Goal: Navigation & Orientation: Find specific page/section

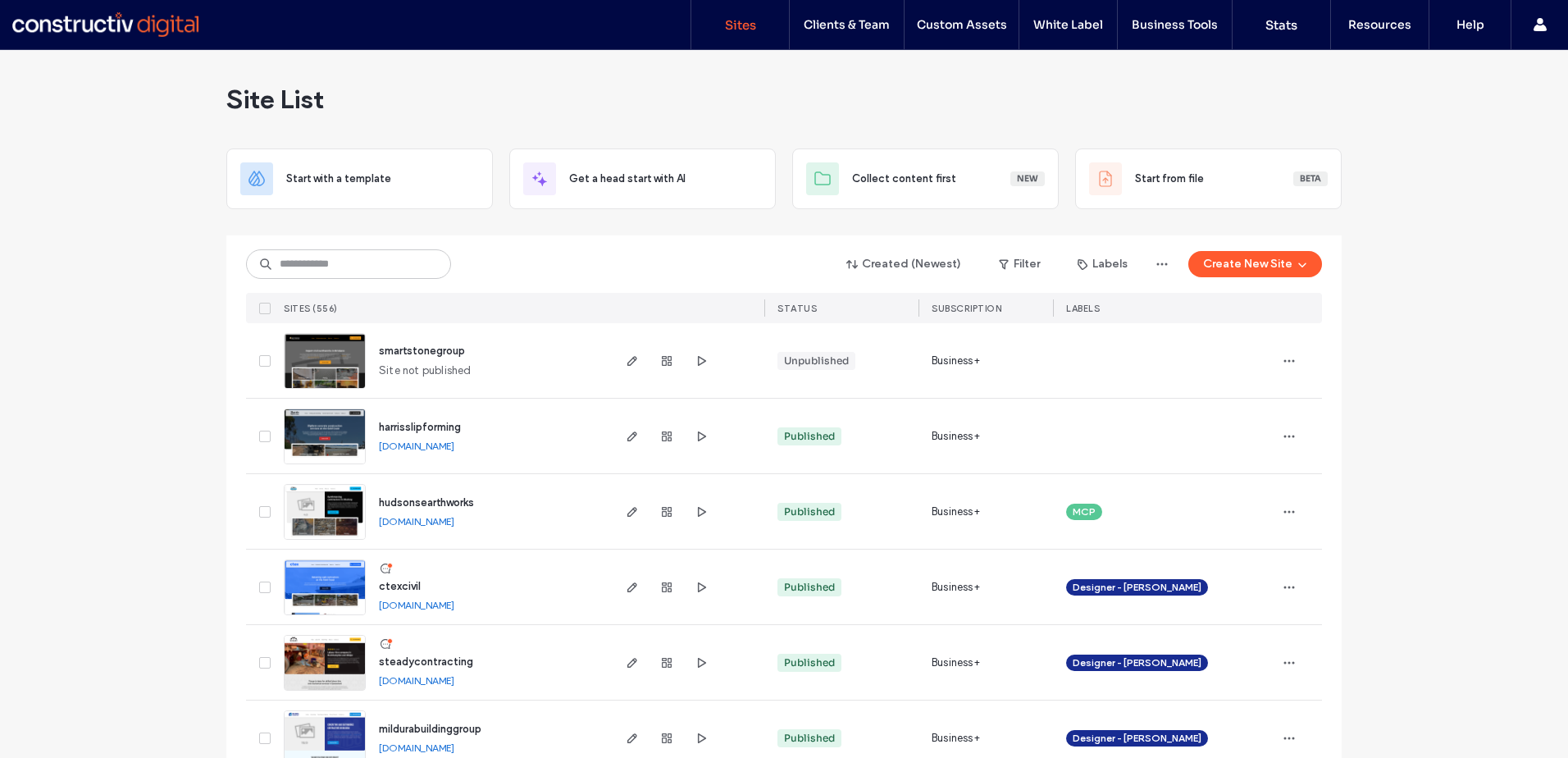
scroll to position [82, 0]
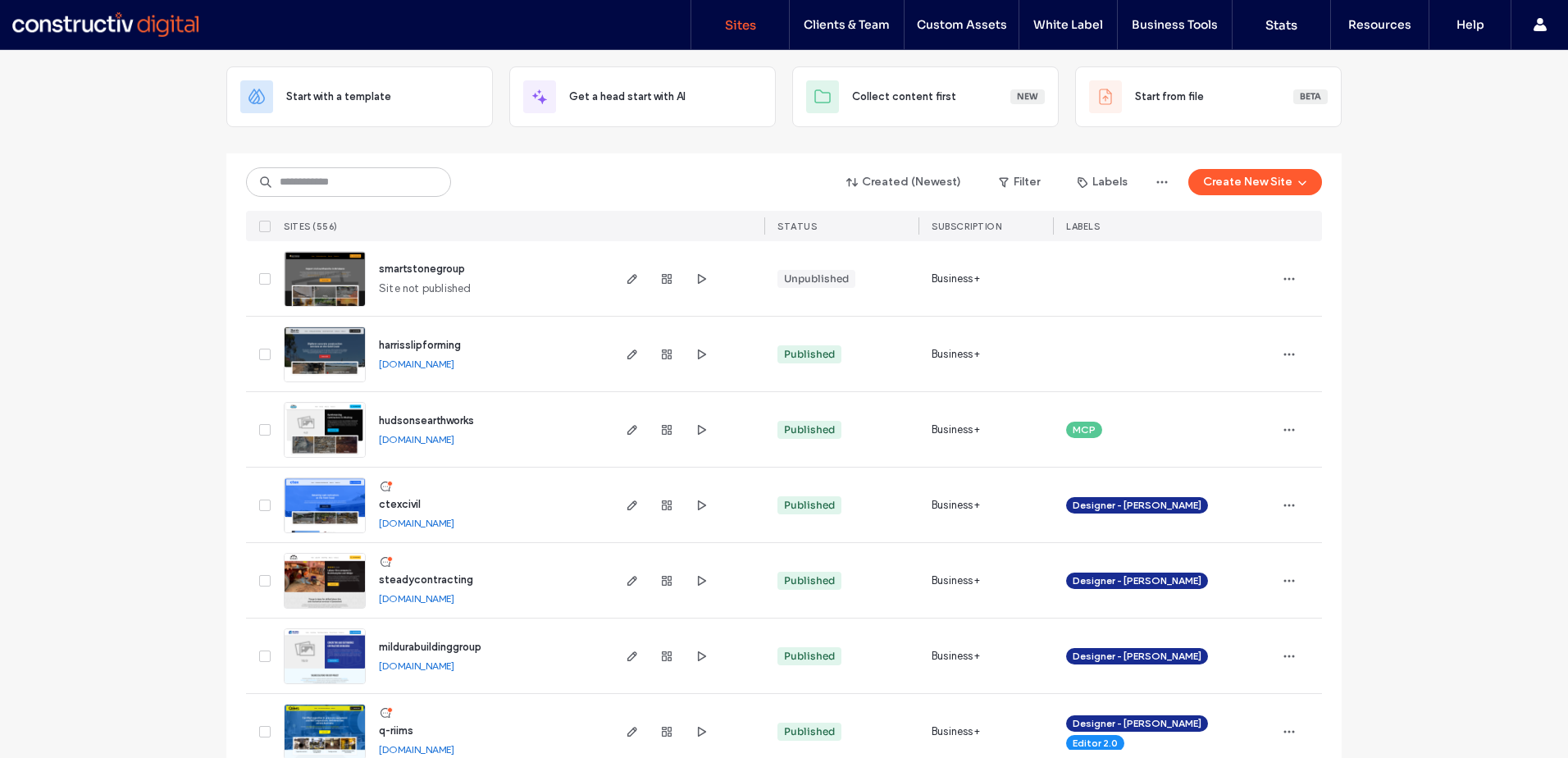
click at [1166, 191] on span "button" at bounding box center [1162, 182] width 26 height 26
click at [1161, 182] on icon "button" at bounding box center [1162, 182] width 13 height 13
click at [629, 179] on div "Created (Newest) Filter Labels Create New Site" at bounding box center [784, 182] width 1076 height 31
click at [626, 427] on icon "button" at bounding box center [632, 429] width 13 height 13
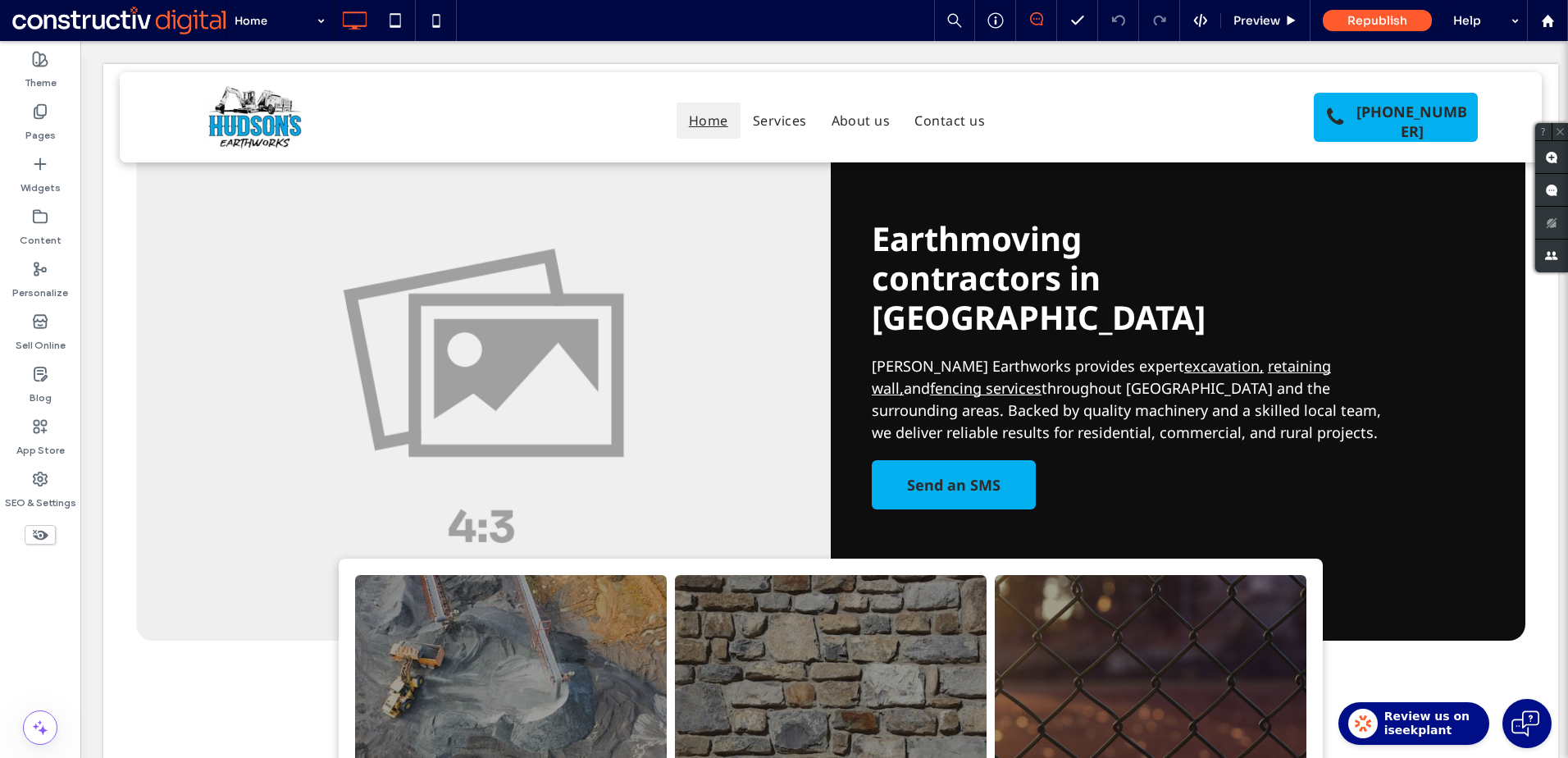
click at [1447, 719] on span "Review us on iseekplant" at bounding box center [1427, 723] width 85 height 29
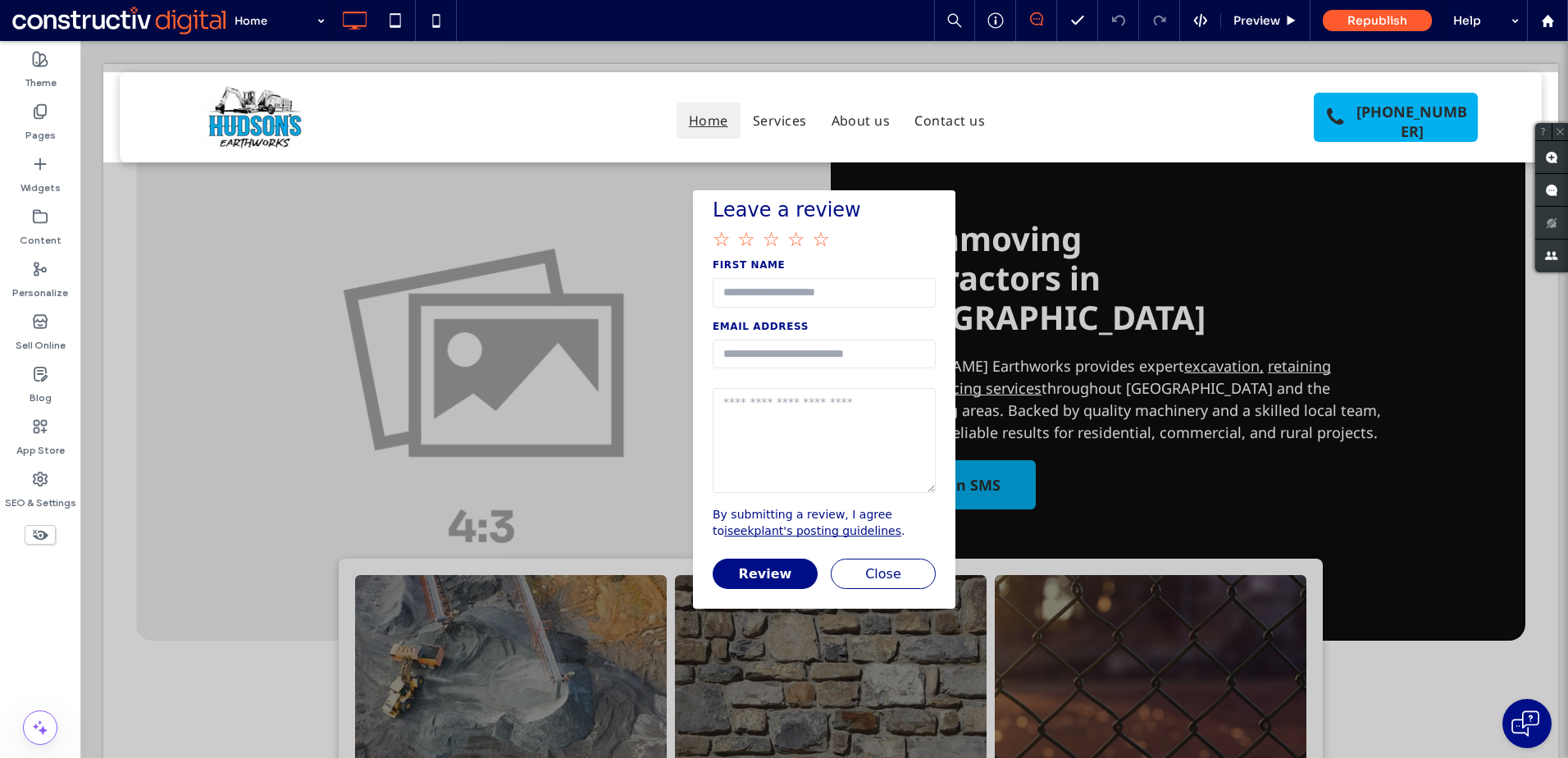
click at [878, 579] on button "Close" at bounding box center [884, 573] width 105 height 31
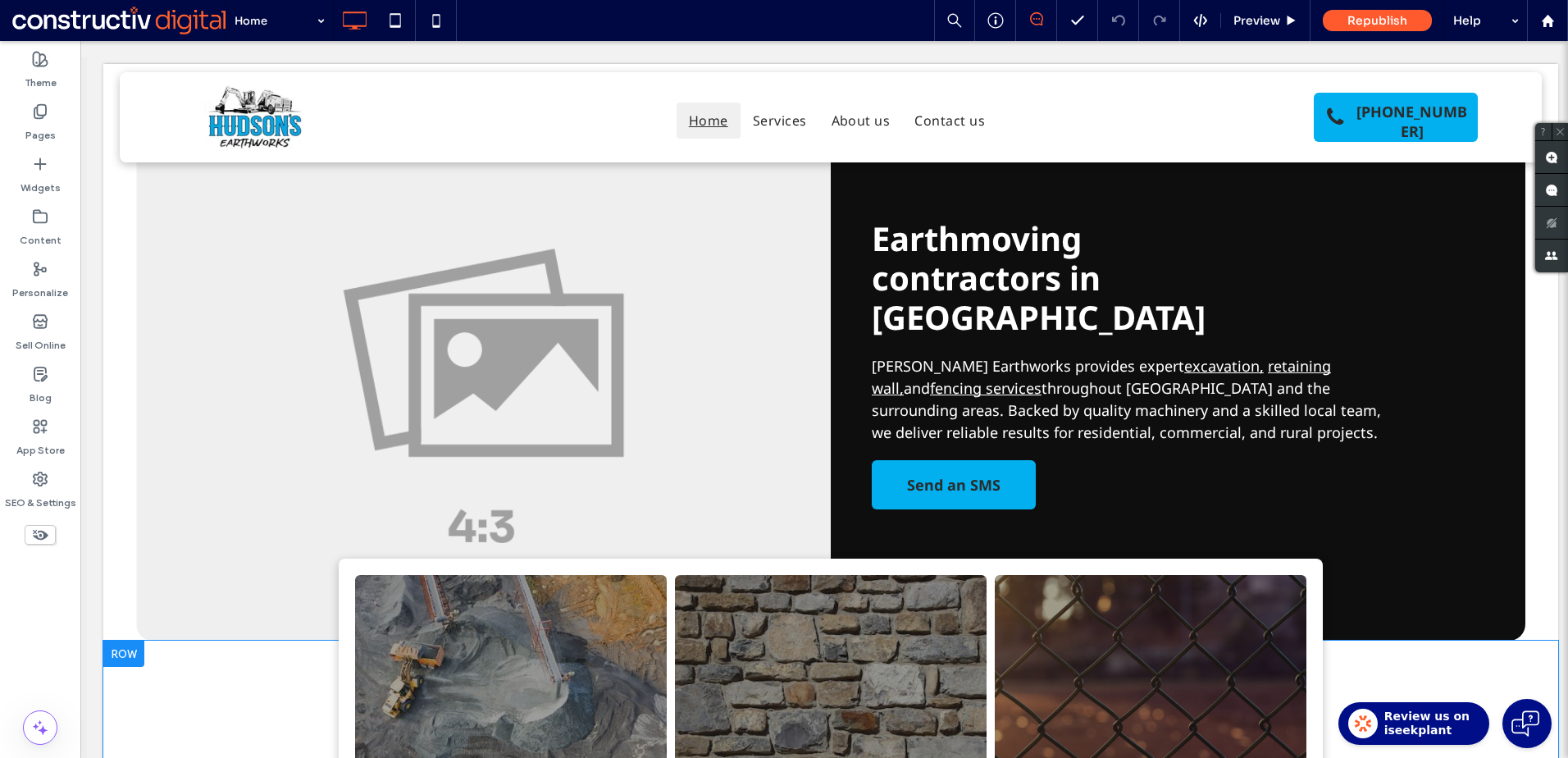
drag, startPoint x: 1429, startPoint y: 713, endPoint x: 1420, endPoint y: 653, distance: 60.7
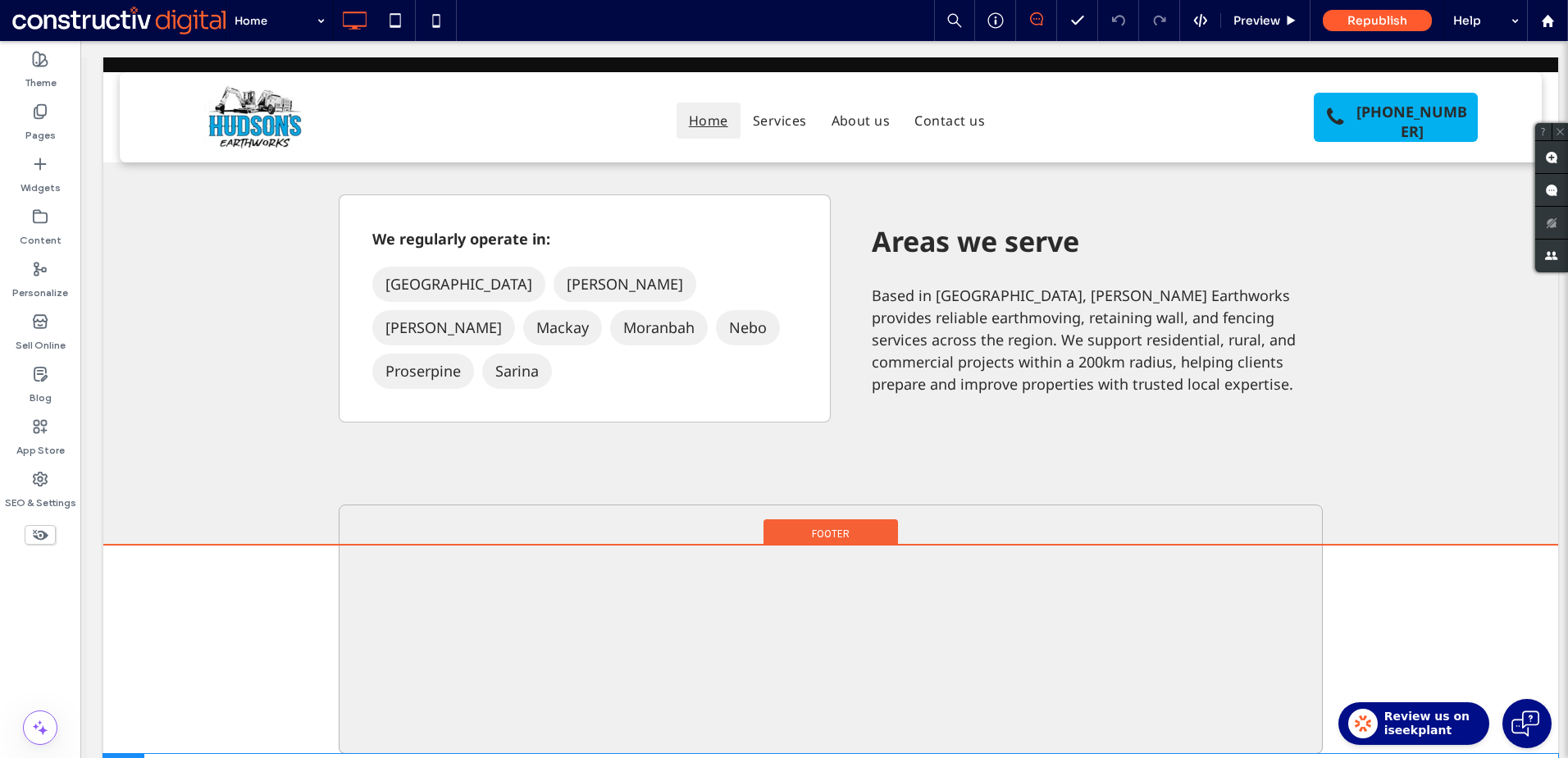
scroll to position [2915, 0]
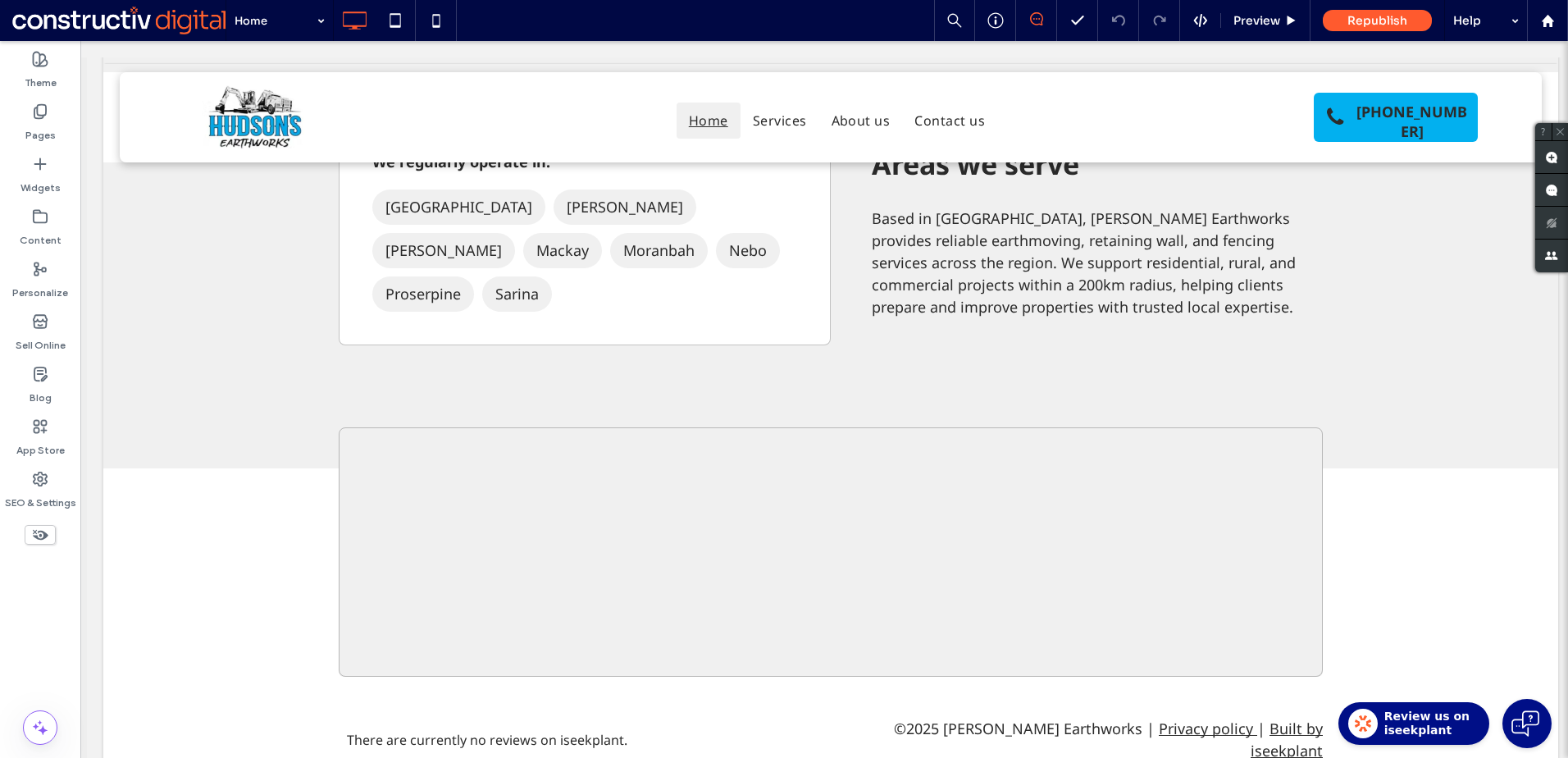
click at [1420, 720] on span "Review us on iseekplant" at bounding box center [1427, 723] width 85 height 29
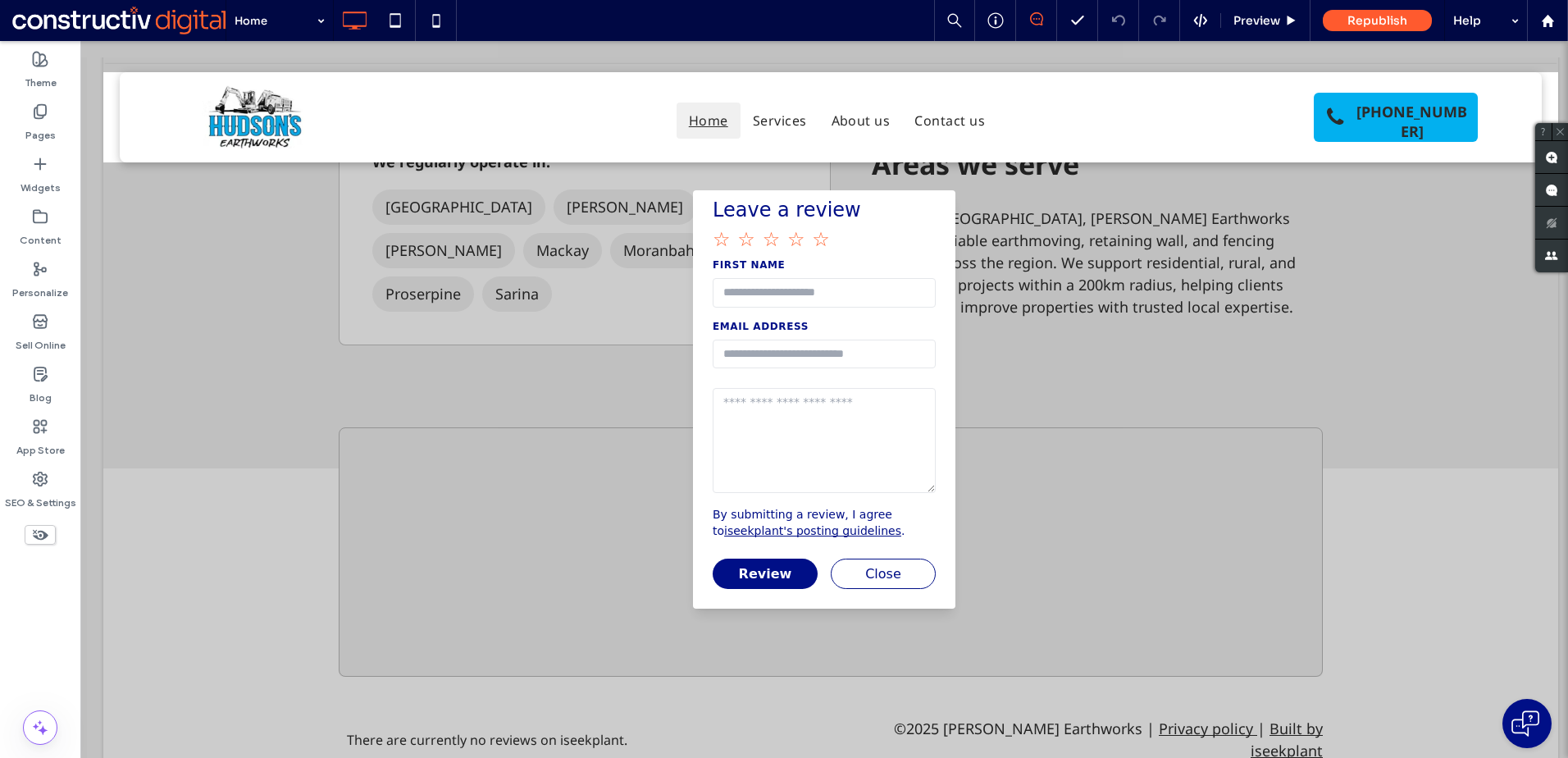
click at [896, 571] on button "Close" at bounding box center [884, 573] width 105 height 31
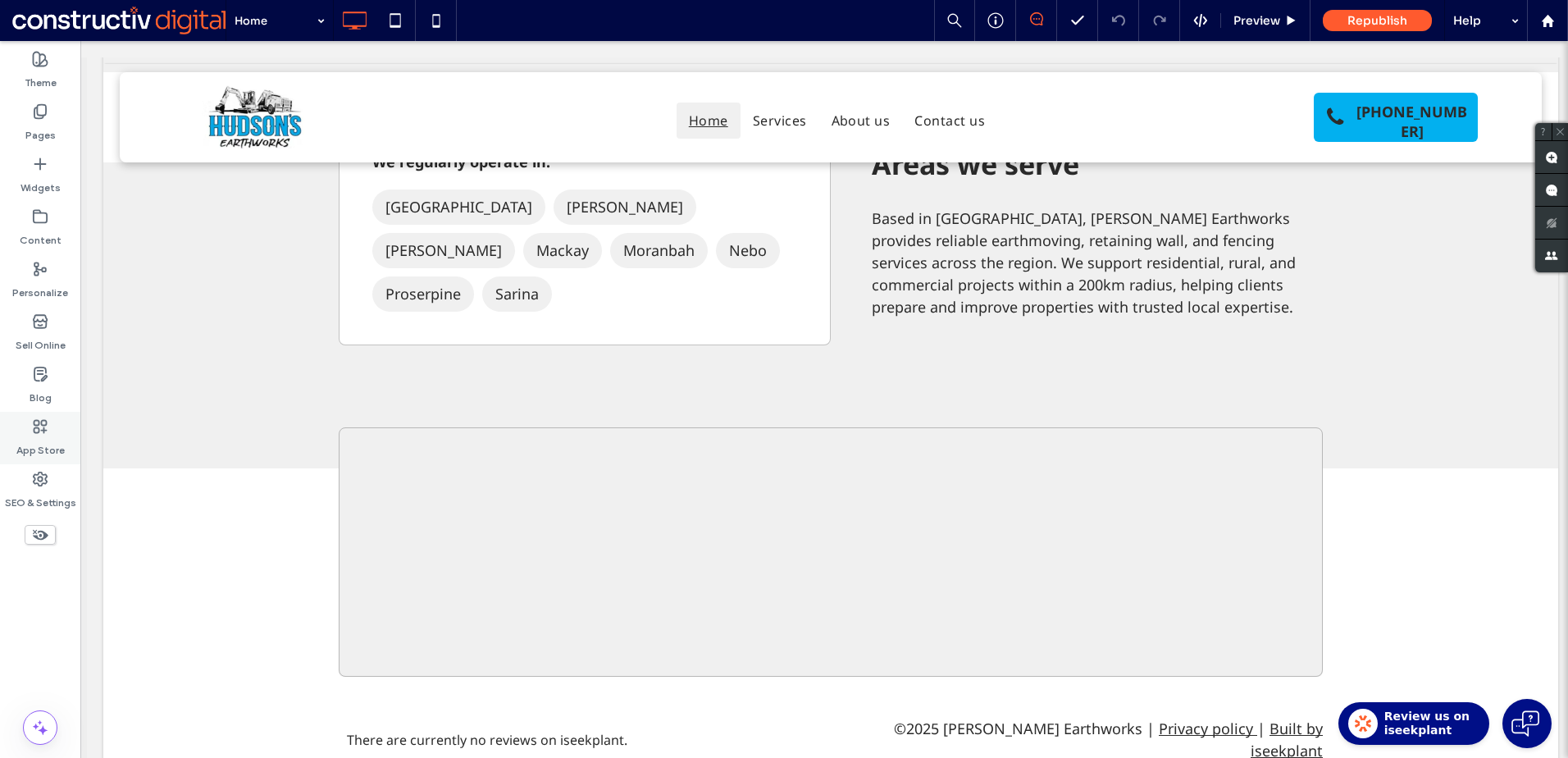
click at [48, 423] on icon at bounding box center [40, 426] width 17 height 17
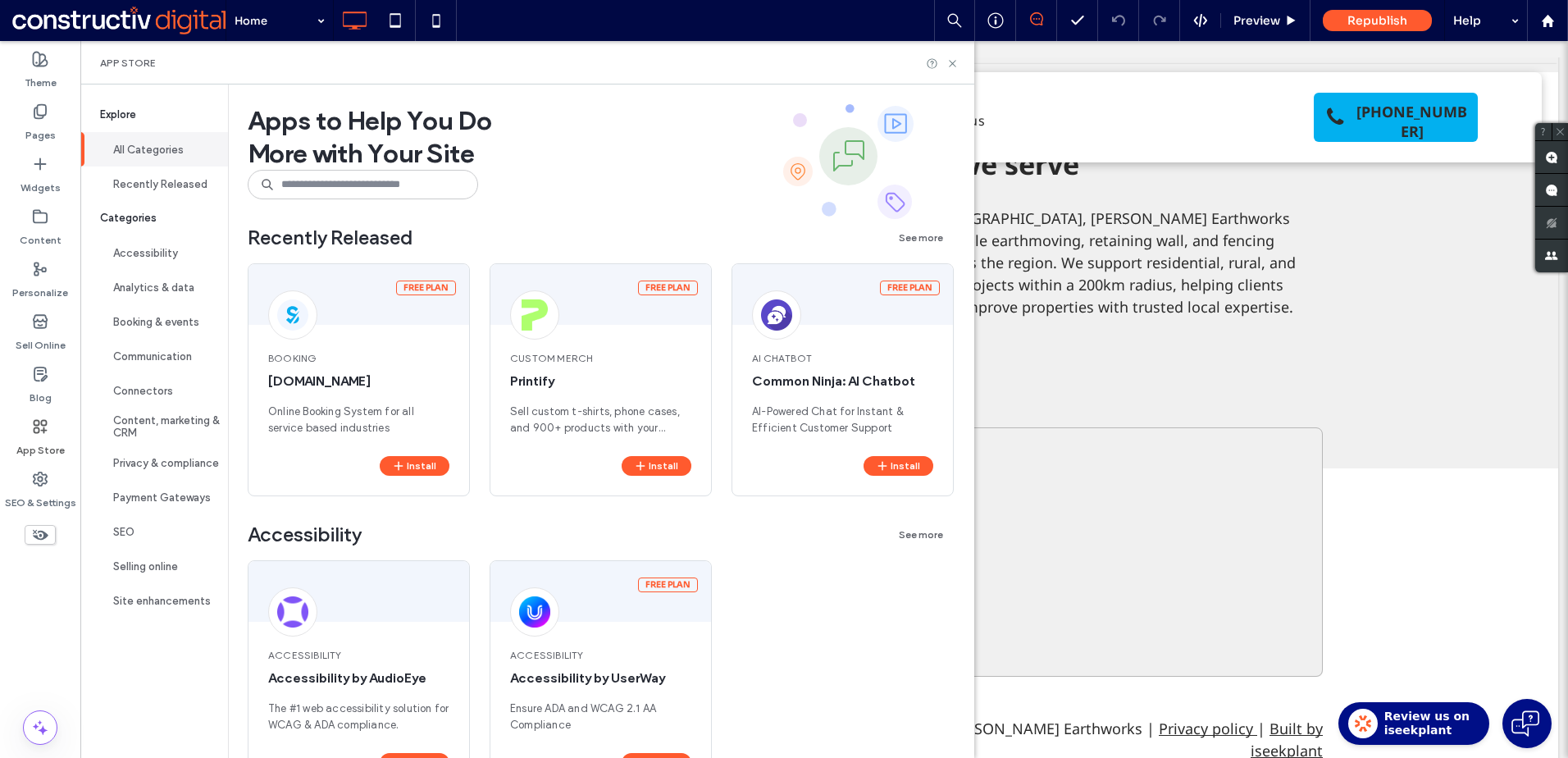
click at [48, 423] on icon at bounding box center [40, 426] width 17 height 17
click at [958, 60] on icon at bounding box center [952, 64] width 12 height 12
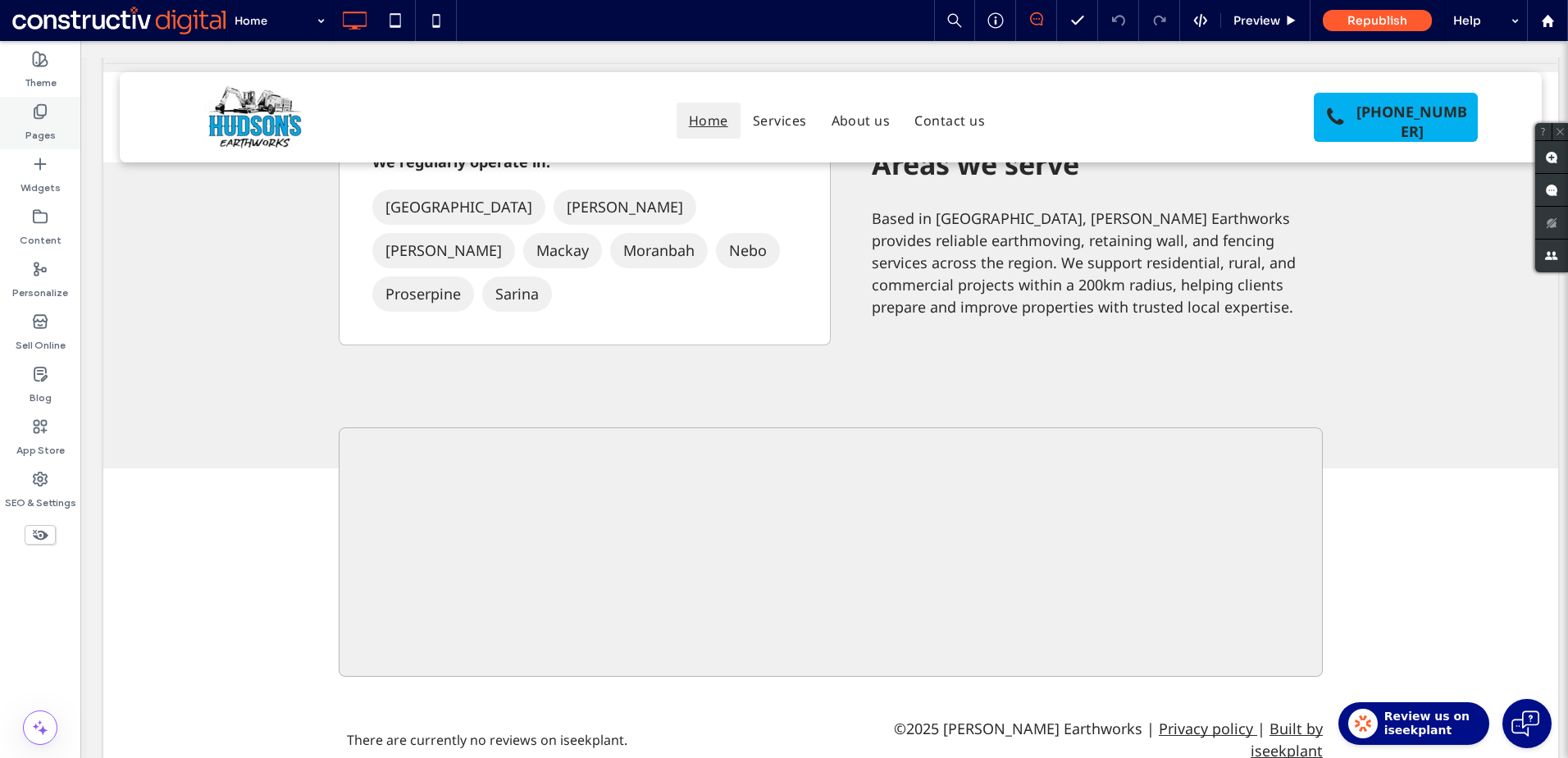
click at [38, 126] on label "Pages" at bounding box center [41, 131] width 31 height 23
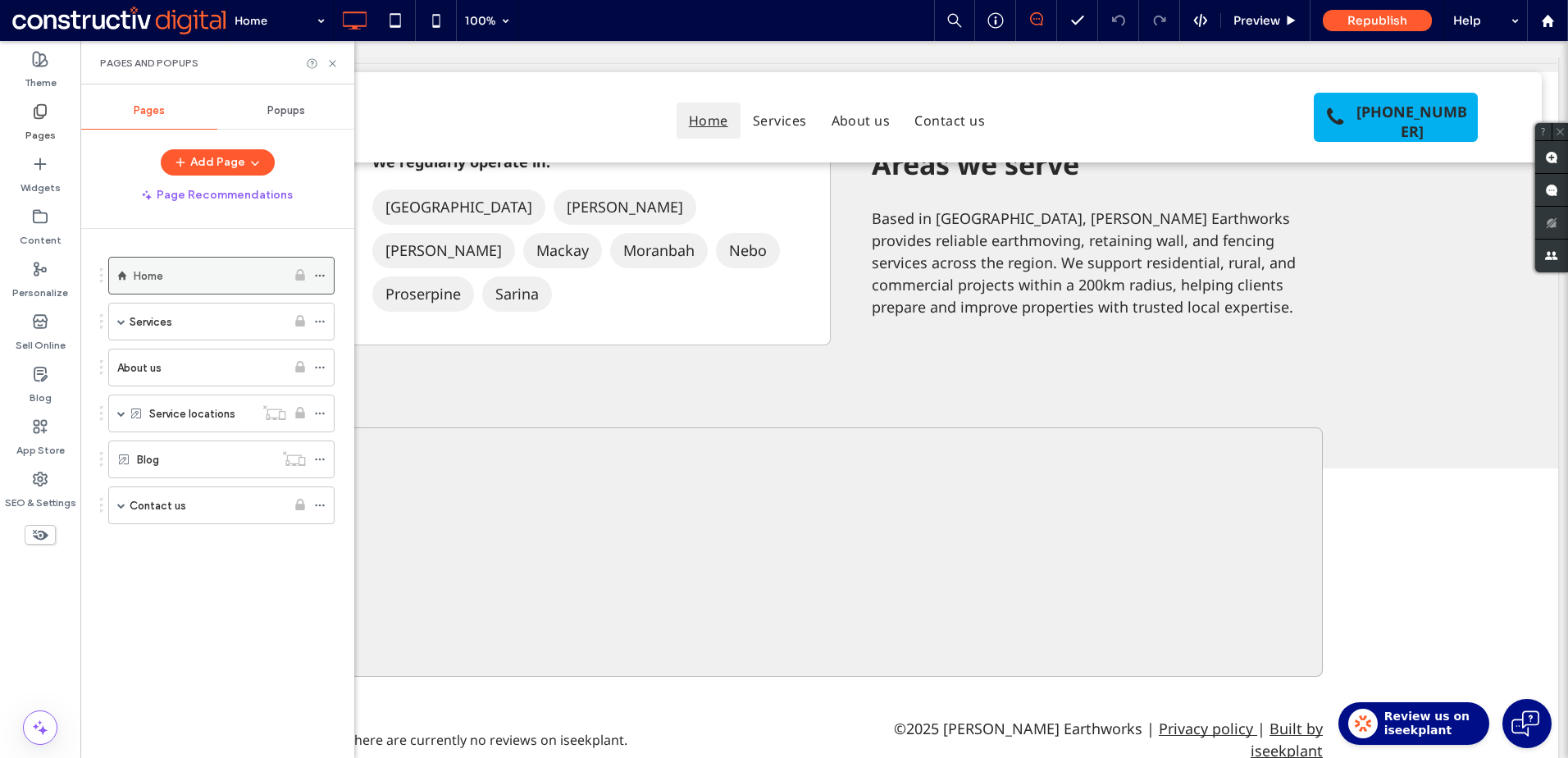
click at [320, 276] on use at bounding box center [319, 276] width 9 height 2
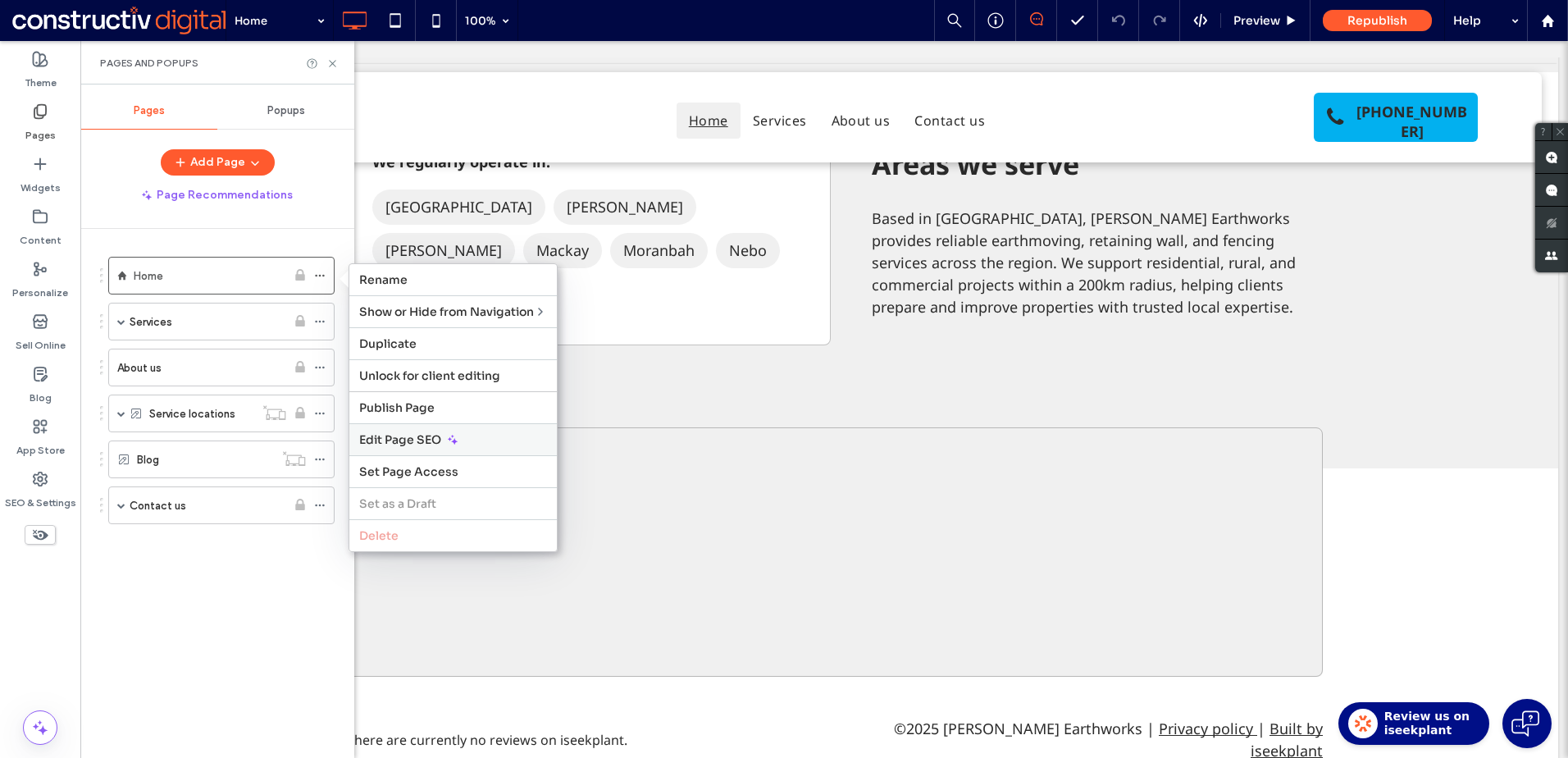
click at [424, 440] on span "Edit Page SEO" at bounding box center [400, 439] width 82 height 15
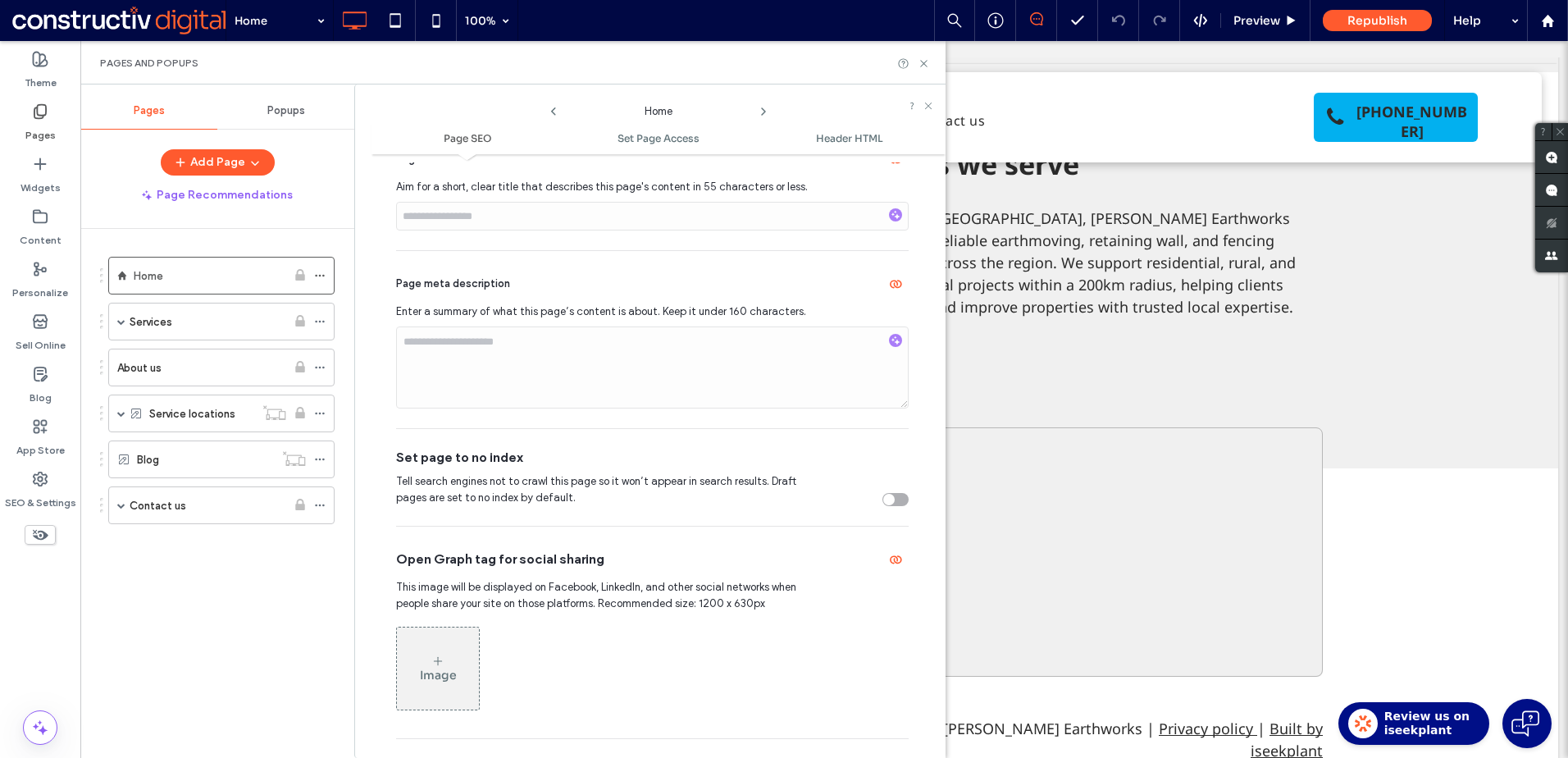
scroll to position [0, 0]
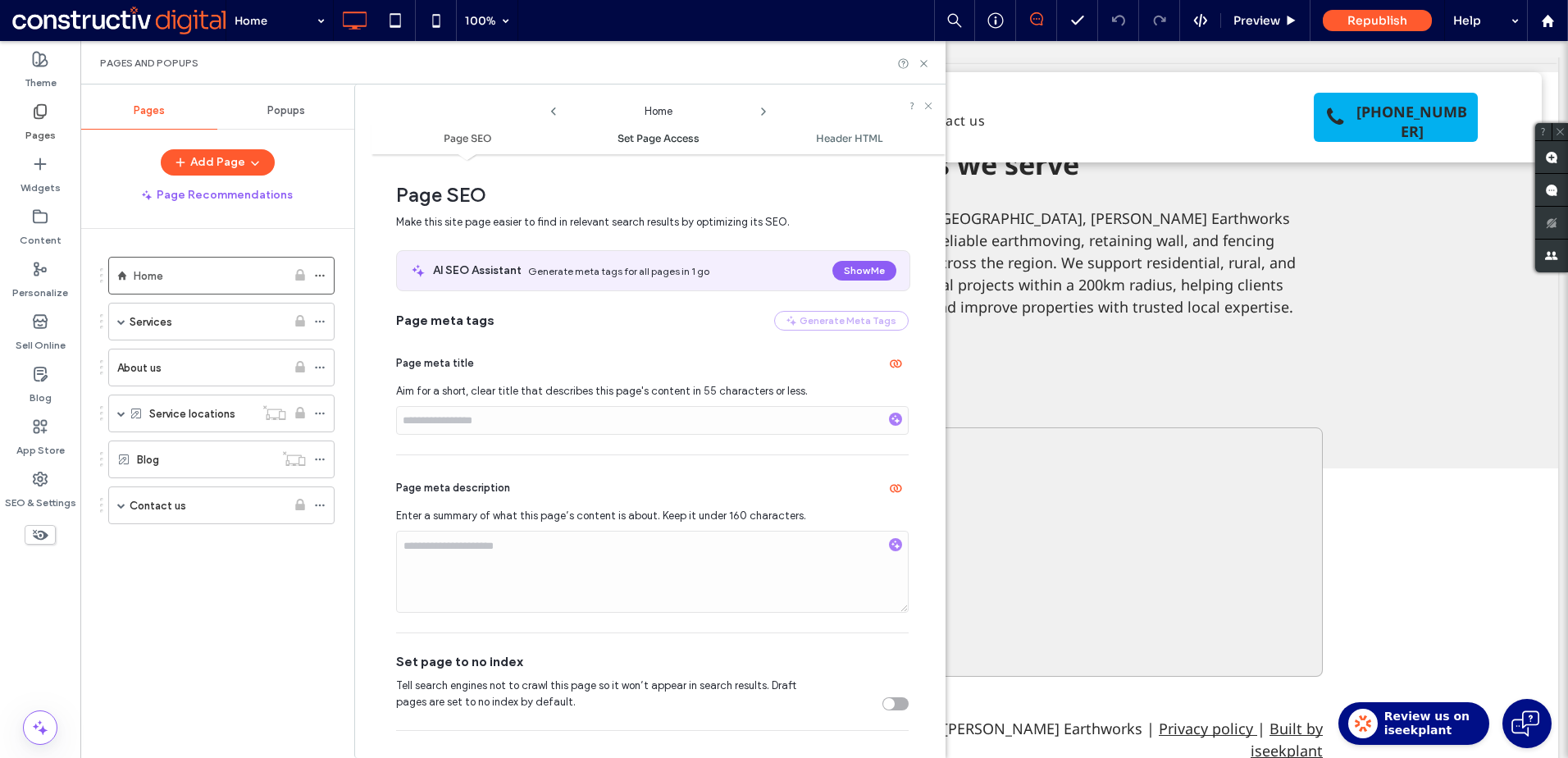
click at [661, 135] on span "Set Page Access" at bounding box center [658, 138] width 82 height 12
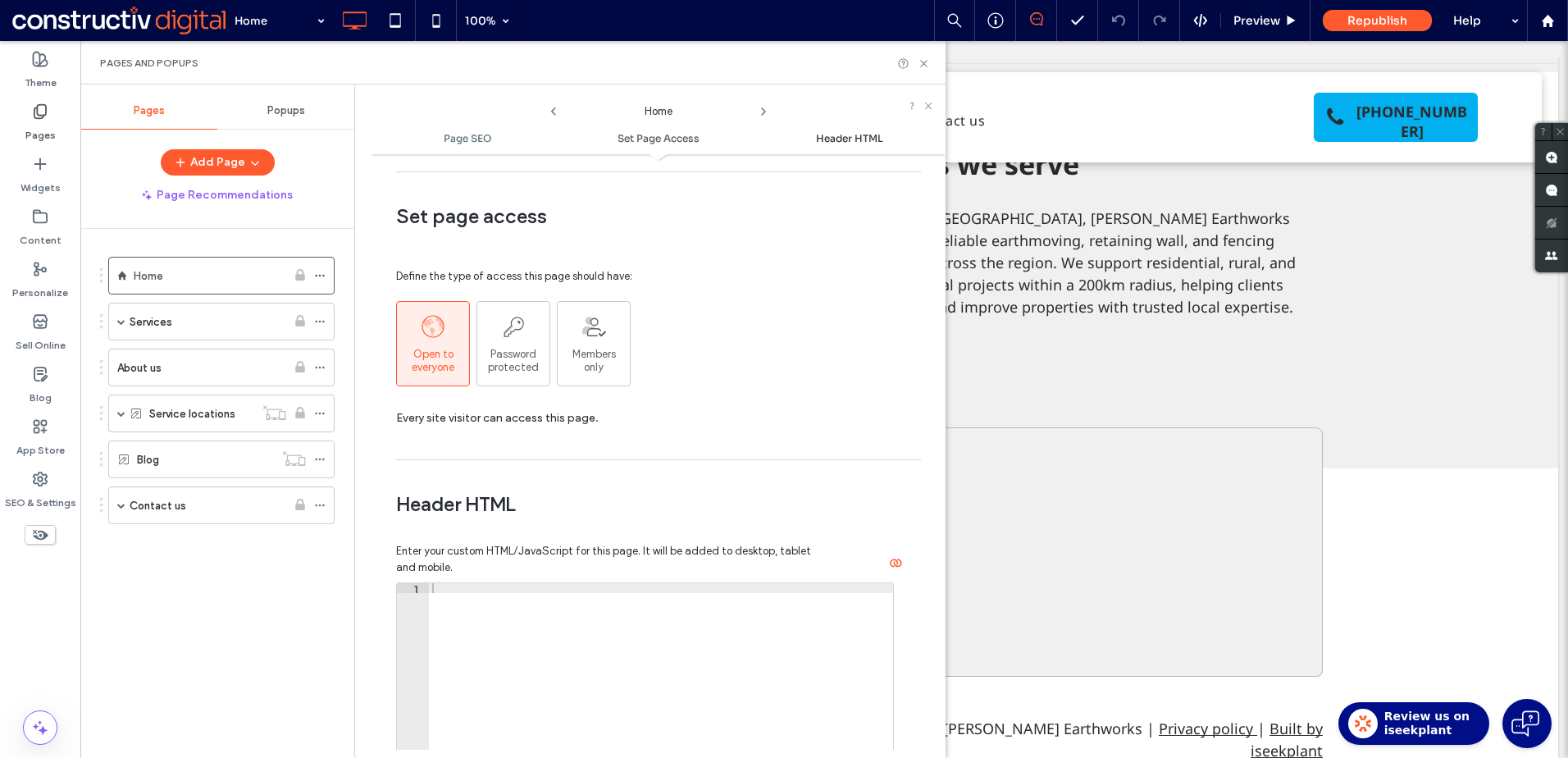
scroll to position [1110, 0]
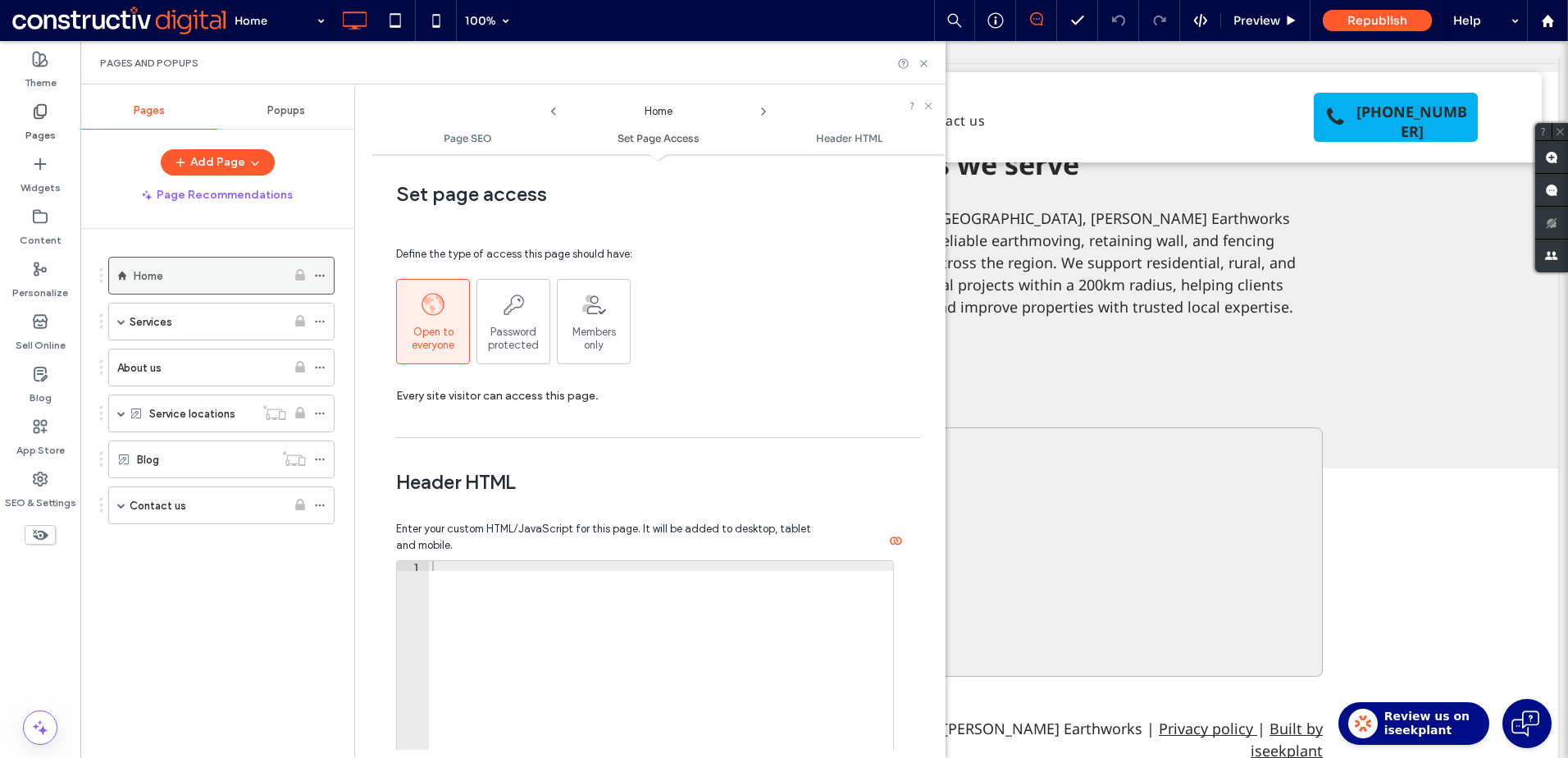
click at [321, 273] on icon at bounding box center [320, 276] width 12 height 12
click at [247, 596] on div "Home Services Services (Dynamic) About us Service locations Locations (Dynamic)…" at bounding box center [227, 489] width 254 height 521
click at [922, 61] on use at bounding box center [924, 63] width 7 height 7
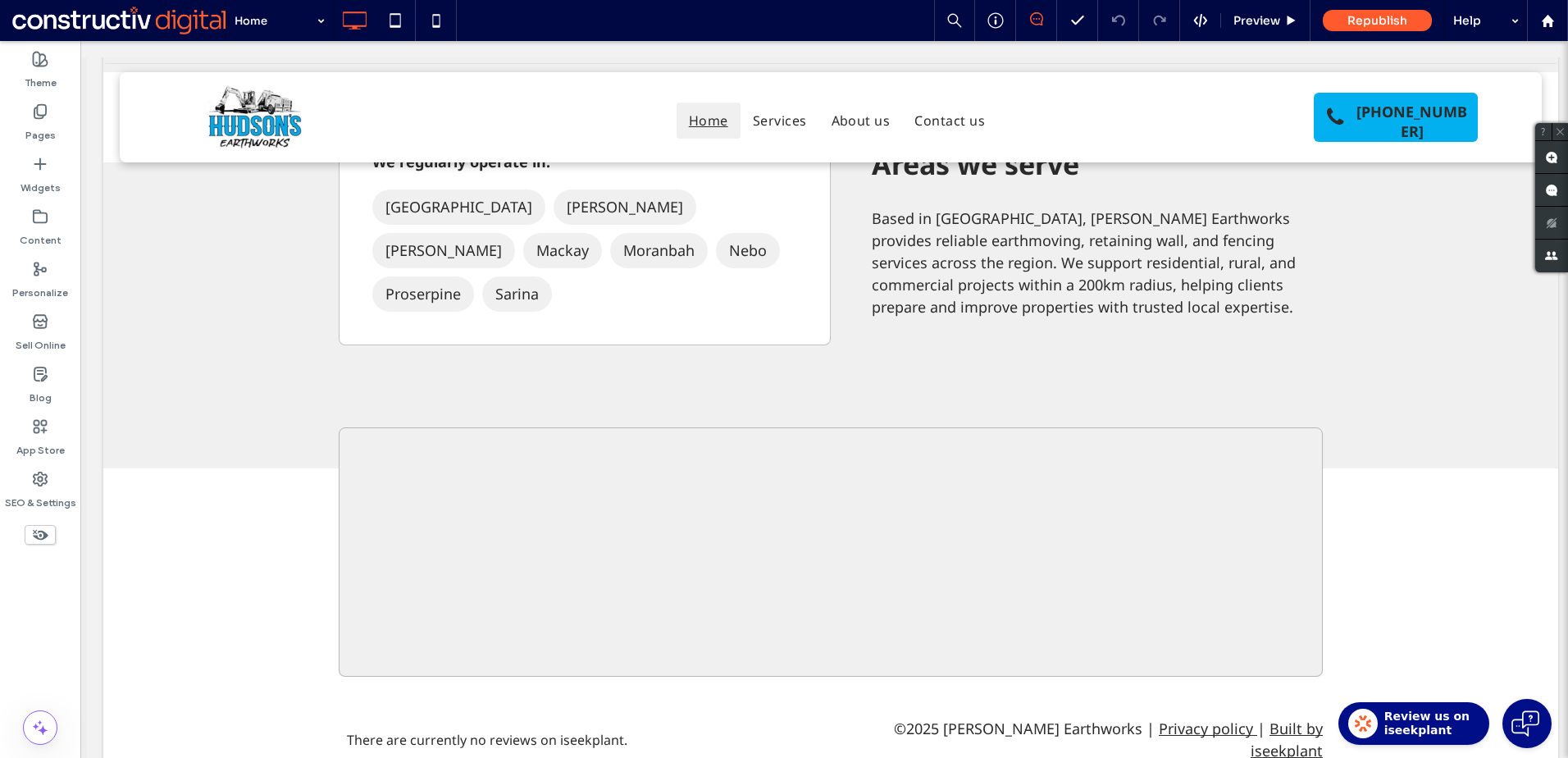
click at [1392, 710] on span "Review us on iseekplant" at bounding box center [1427, 723] width 85 height 29
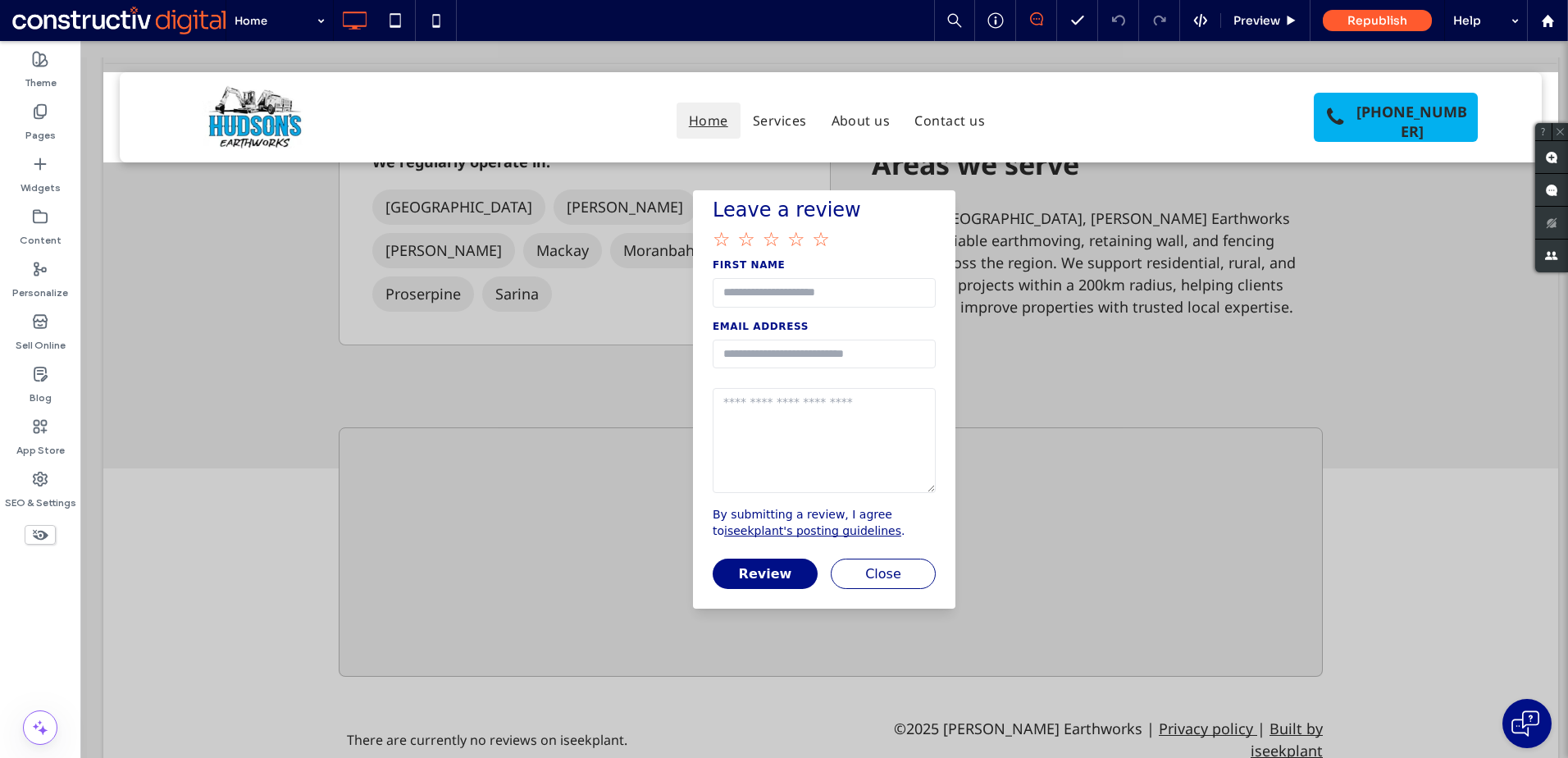
click at [872, 578] on button "Close" at bounding box center [884, 573] width 105 height 31
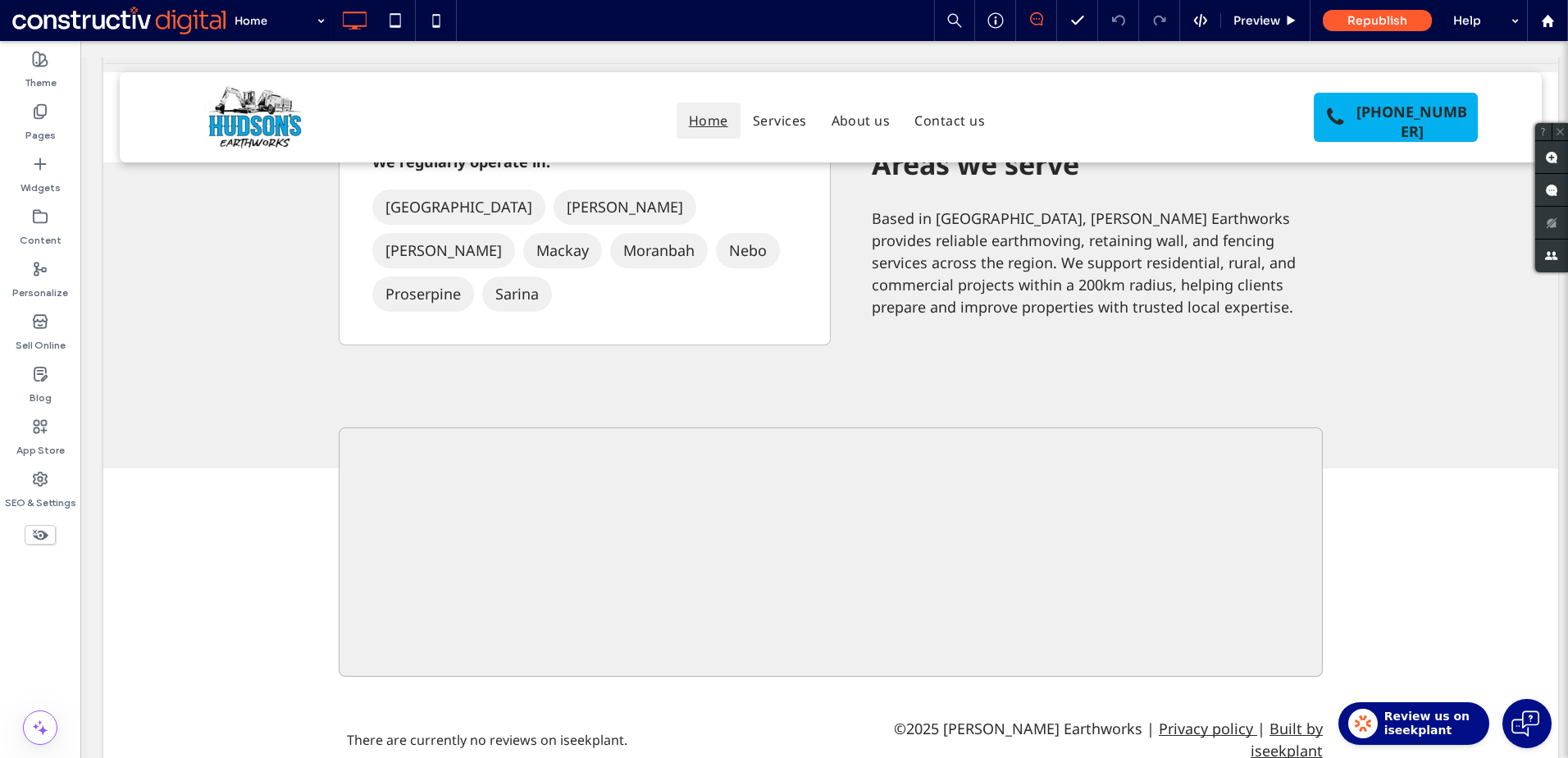
drag, startPoint x: 1435, startPoint y: 710, endPoint x: 1427, endPoint y: 717, distance: 10.6
click at [1427, 717] on span "Review us on iseekplant" at bounding box center [1427, 723] width 85 height 29
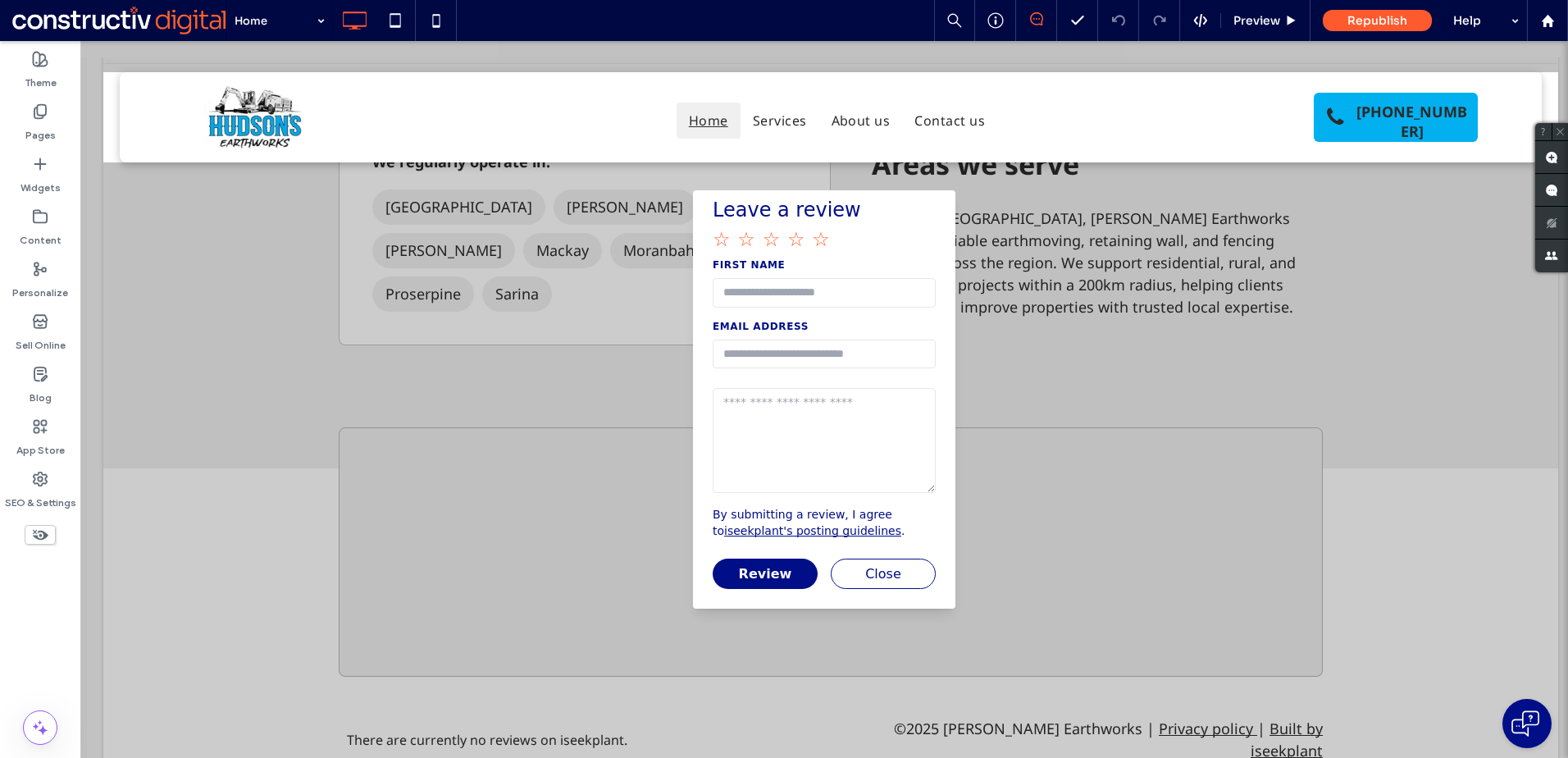
click at [1517, 714] on img "button" at bounding box center [1525, 723] width 28 height 26
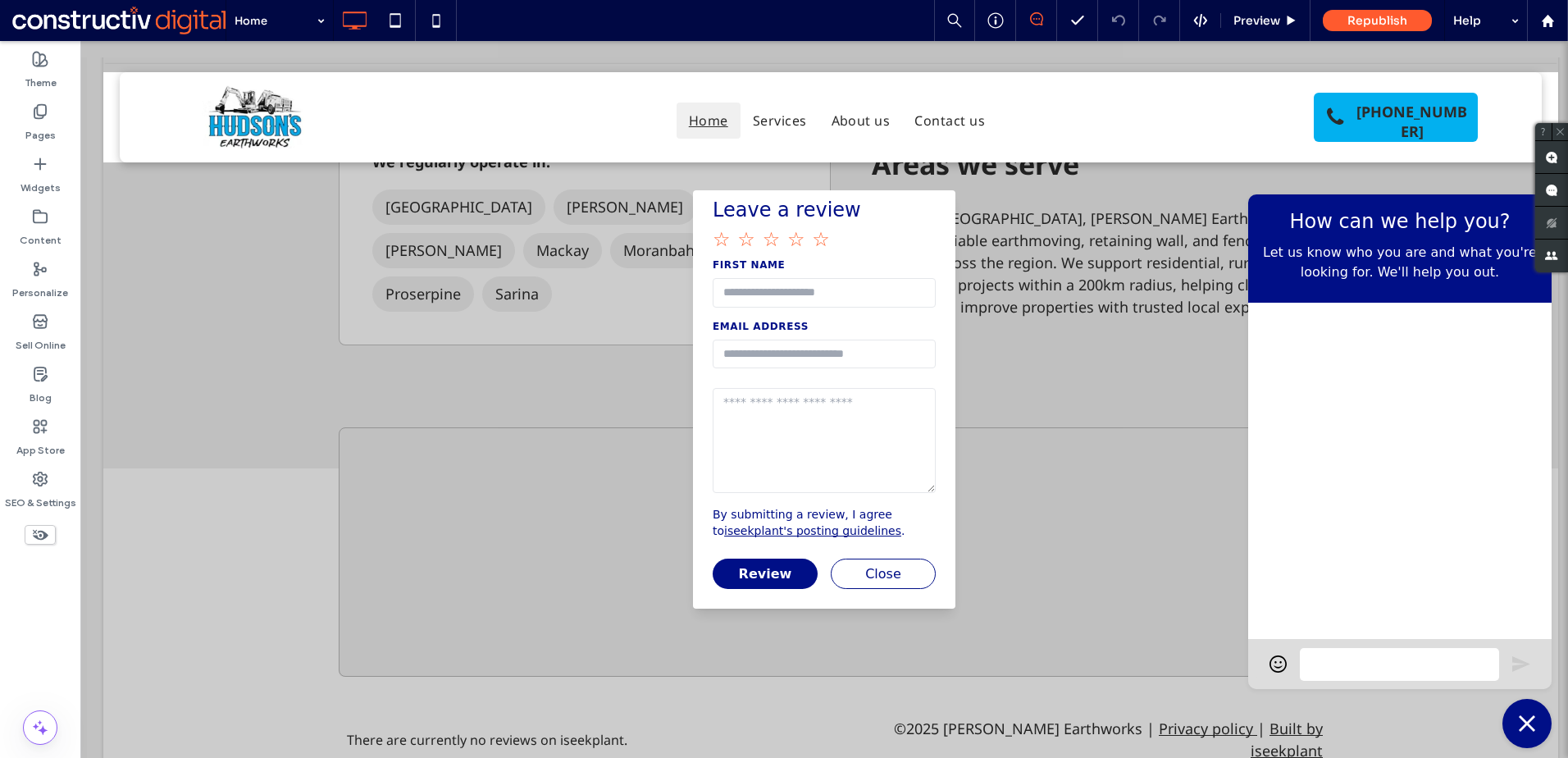
click at [1371, 252] on span "Let us know who you are and what you're looking for. We'll help you out." at bounding box center [1399, 262] width 277 height 40
click at [1354, 259] on span "Let us know who you are and what you're looking for. We'll help you out." at bounding box center [1399, 262] width 277 height 40
drag, startPoint x: 1354, startPoint y: 259, endPoint x: 1330, endPoint y: 233, distance: 35.4
click at [1330, 242] on span "Let us know who you are and what you're looking for. We'll help you out." at bounding box center [1399, 262] width 277 height 40
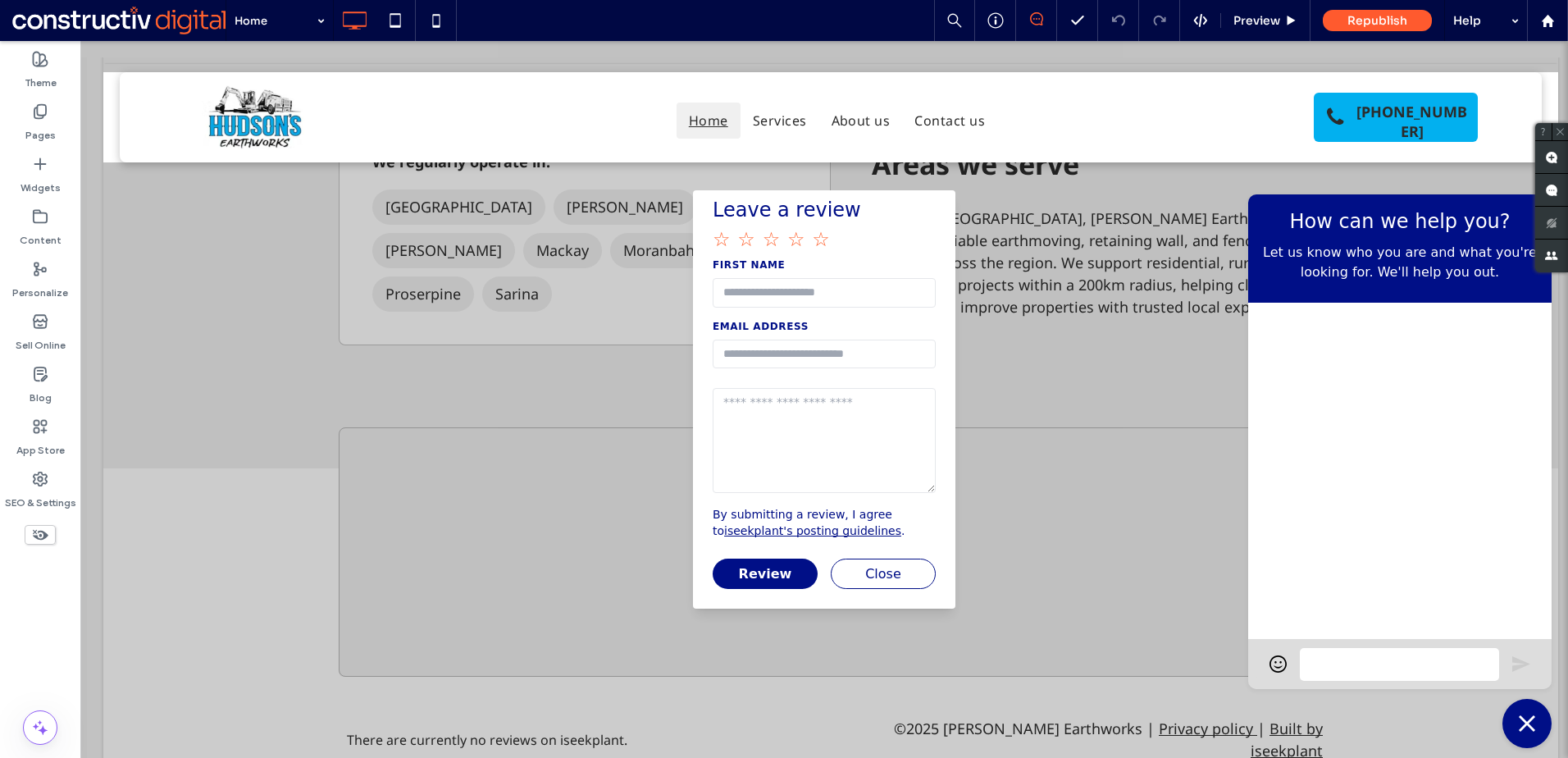
click at [1330, 219] on h4 "How can we help you?" at bounding box center [1399, 225] width 277 height 36
click at [1328, 211] on h4 "How can we help you?" at bounding box center [1399, 225] width 277 height 36
click at [1326, 657] on div at bounding box center [1399, 665] width 191 height 17
click at [1327, 594] on div at bounding box center [1400, 471] width 304 height 337
click at [1326, 228] on h4 "How can we help you?" at bounding box center [1399, 225] width 277 height 36
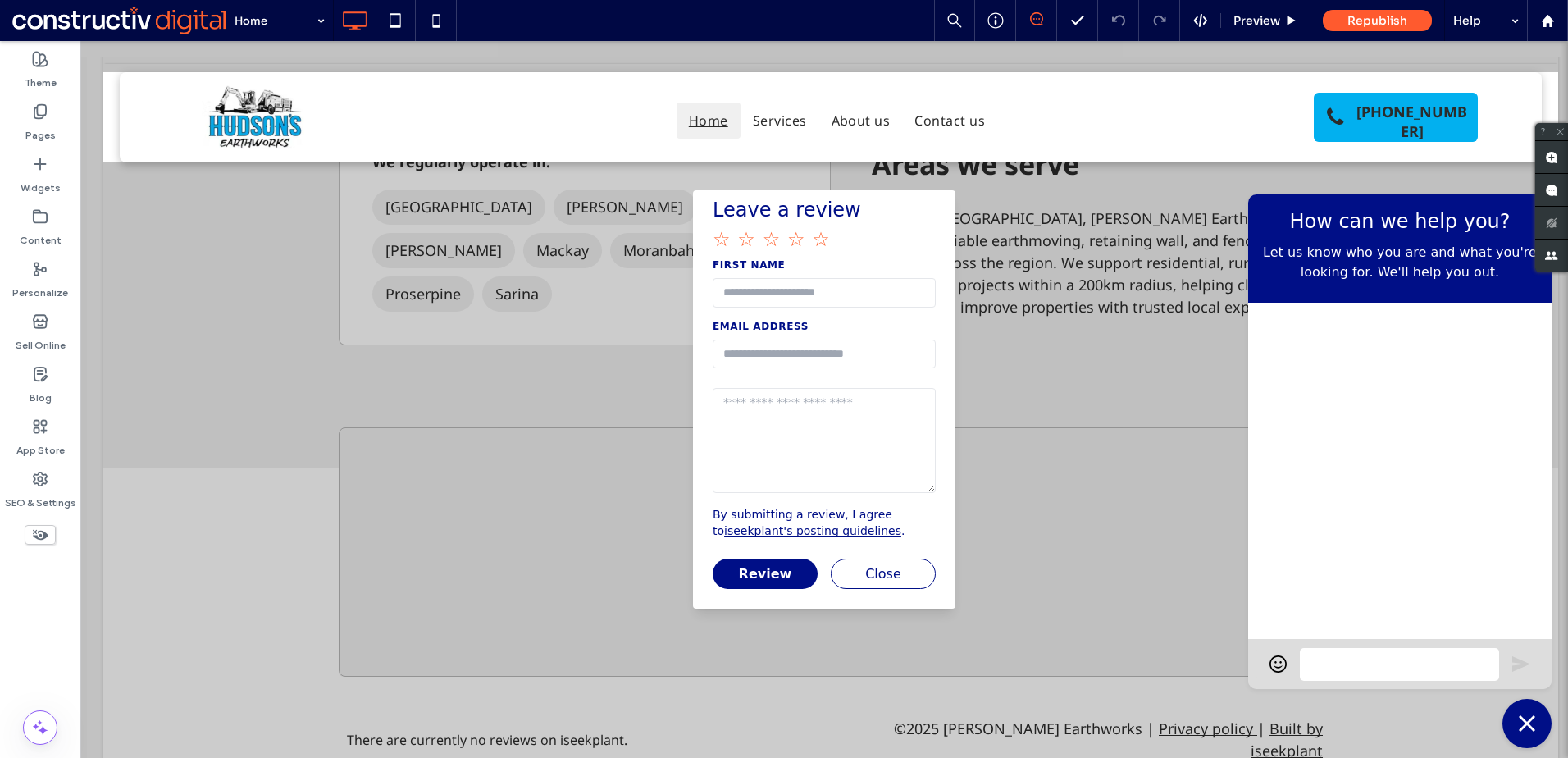
click at [1338, 254] on span "Let us know who you are and what you're looking for. We'll help you out." at bounding box center [1399, 262] width 277 height 40
drag, startPoint x: 1338, startPoint y: 254, endPoint x: 1300, endPoint y: 256, distance: 38.1
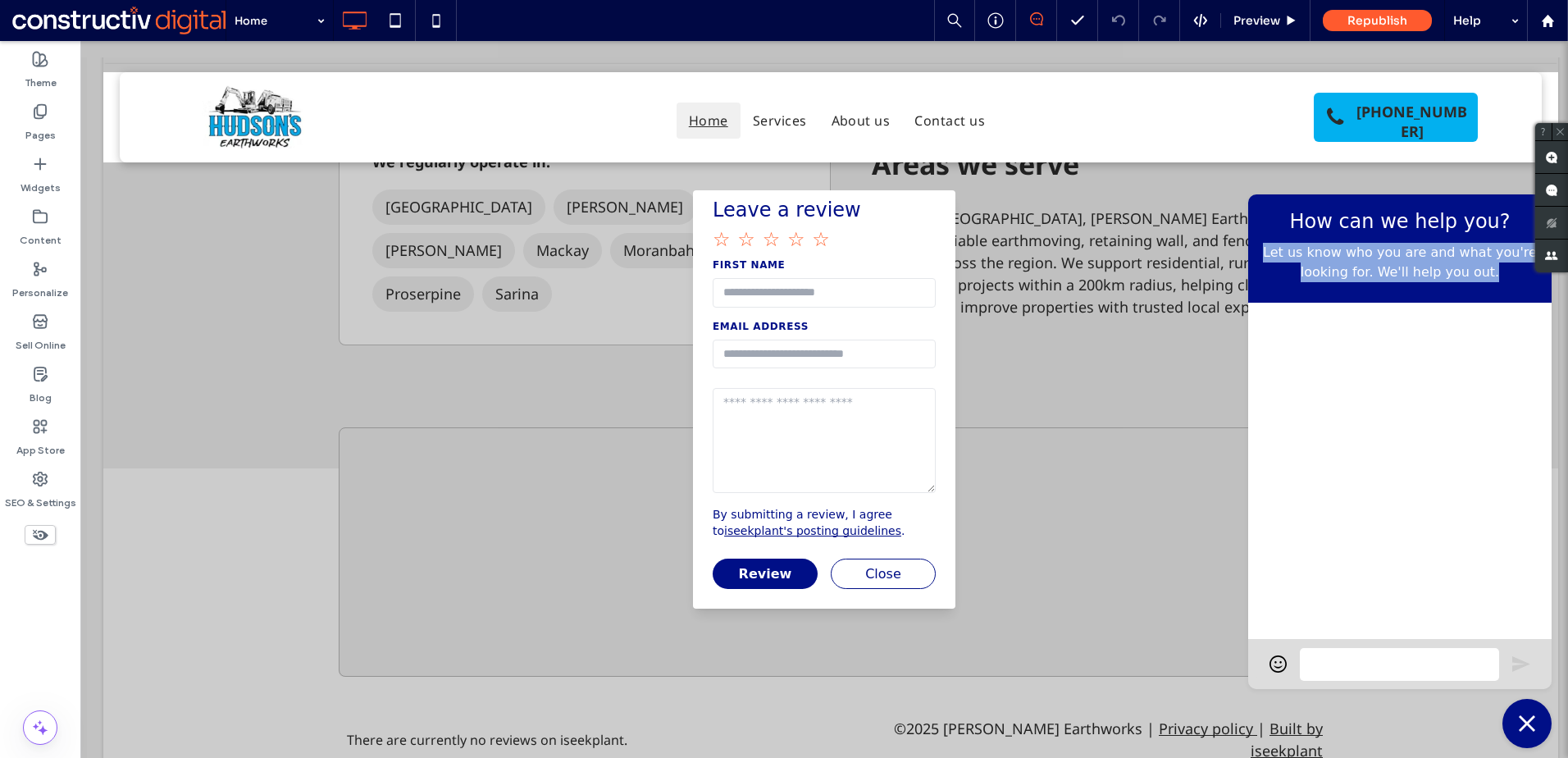
click at [1300, 256] on span "Let us know who you are and what you're looking for. We'll help you out." at bounding box center [1399, 262] width 277 height 40
click at [1518, 715] on img "button" at bounding box center [1526, 723] width 17 height 17
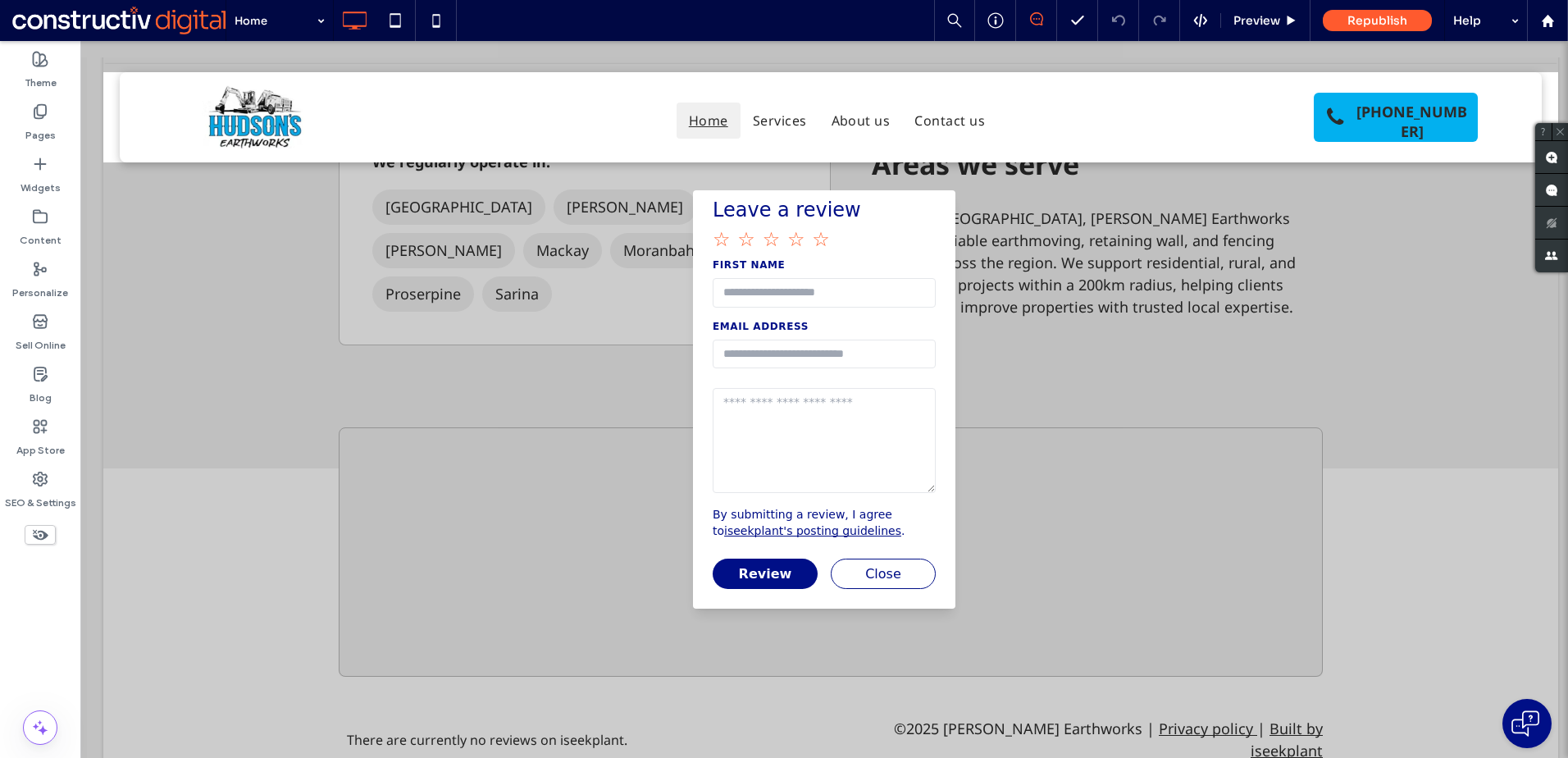
click at [1517, 710] on img "button" at bounding box center [1525, 723] width 28 height 26
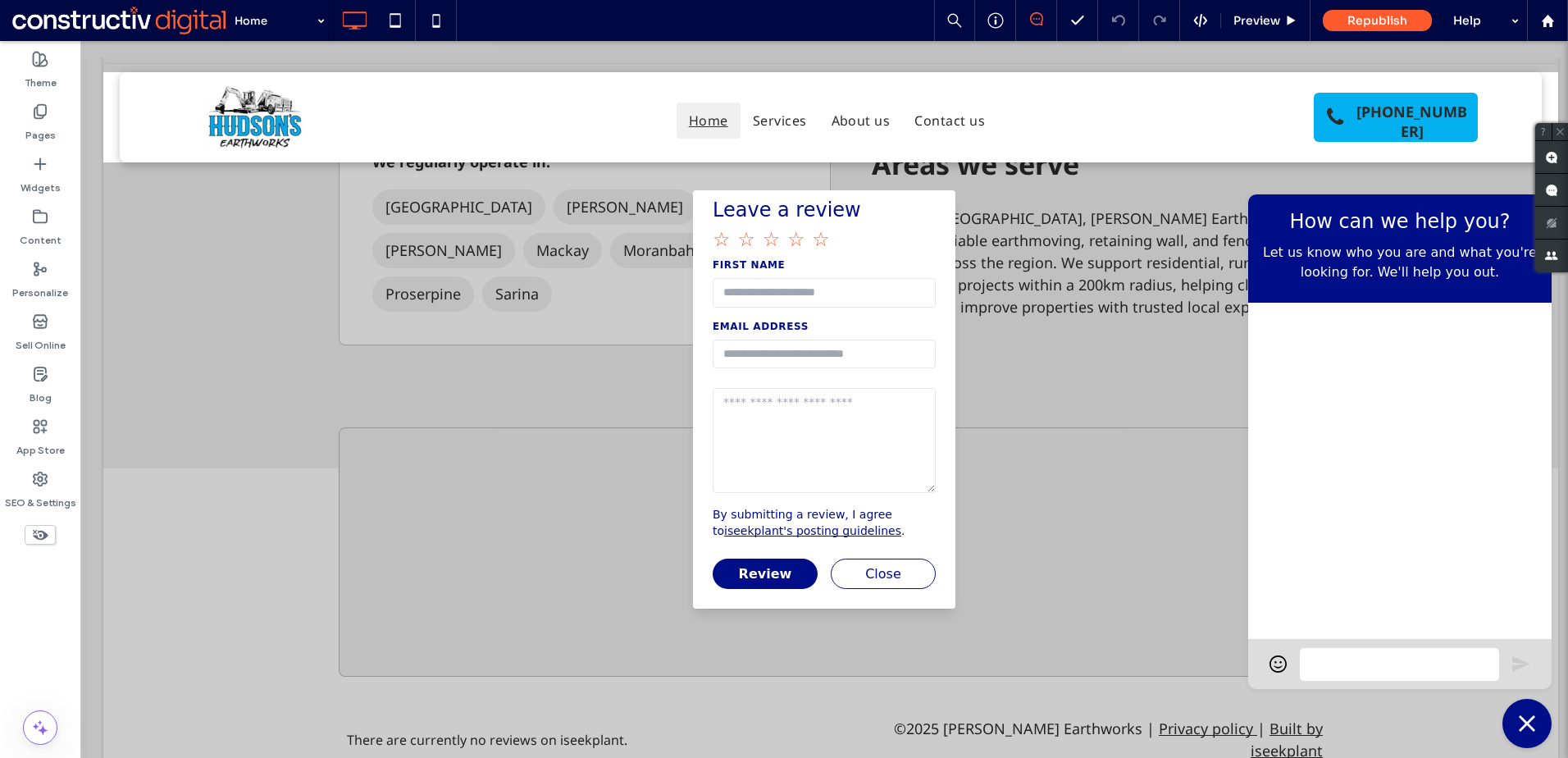
click at [1454, 256] on span "Let us know who you are and what you're looking for. We'll help you out." at bounding box center [1399, 262] width 277 height 40
click at [1518, 715] on img "button" at bounding box center [1526, 723] width 17 height 17
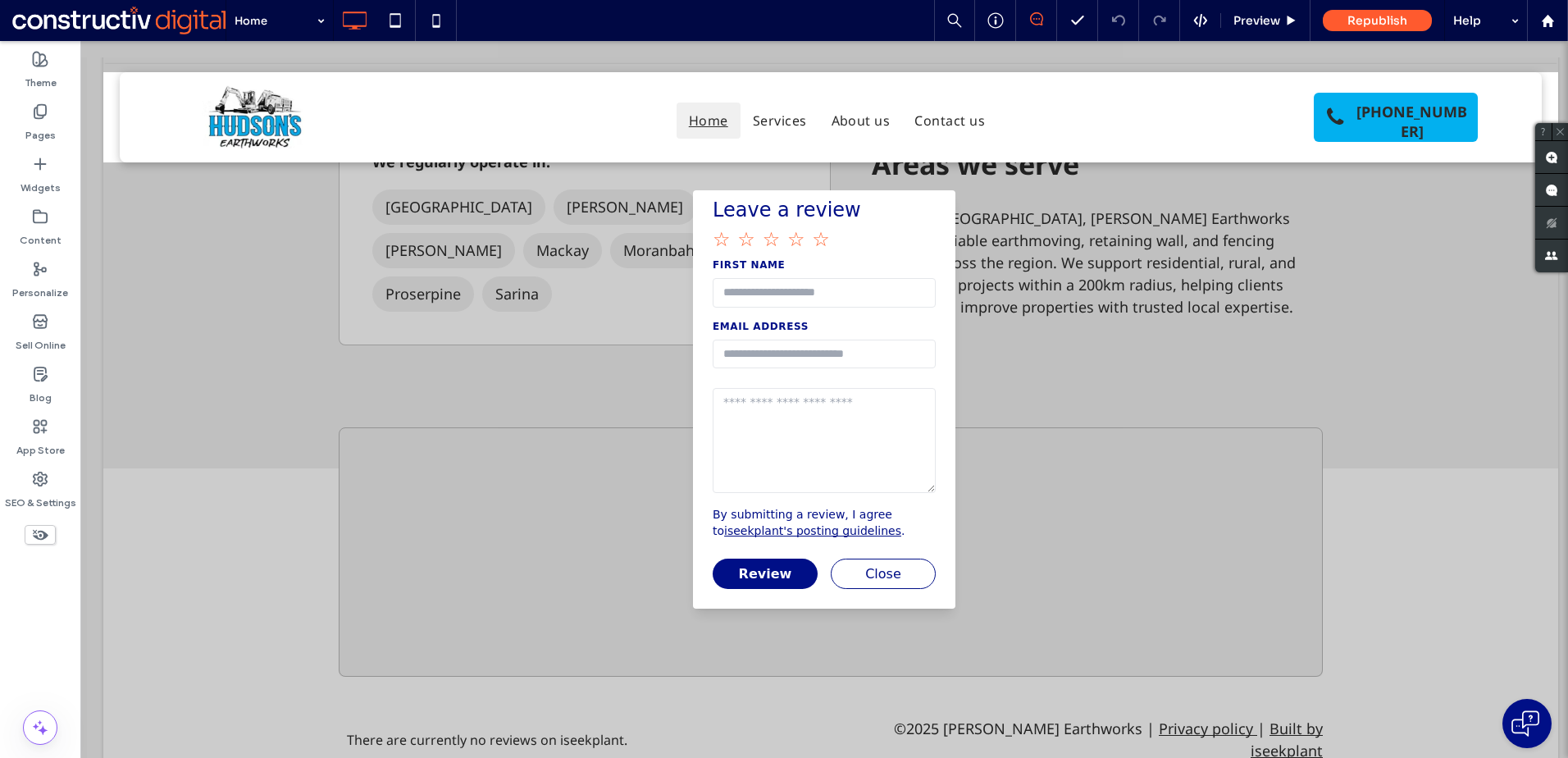
click at [750, 515] on p "By submitting a review, I agree to iseekplant's posting guidelines ." at bounding box center [824, 523] width 223 height 33
click at [751, 260] on label "First Name" at bounding box center [824, 265] width 223 height 26
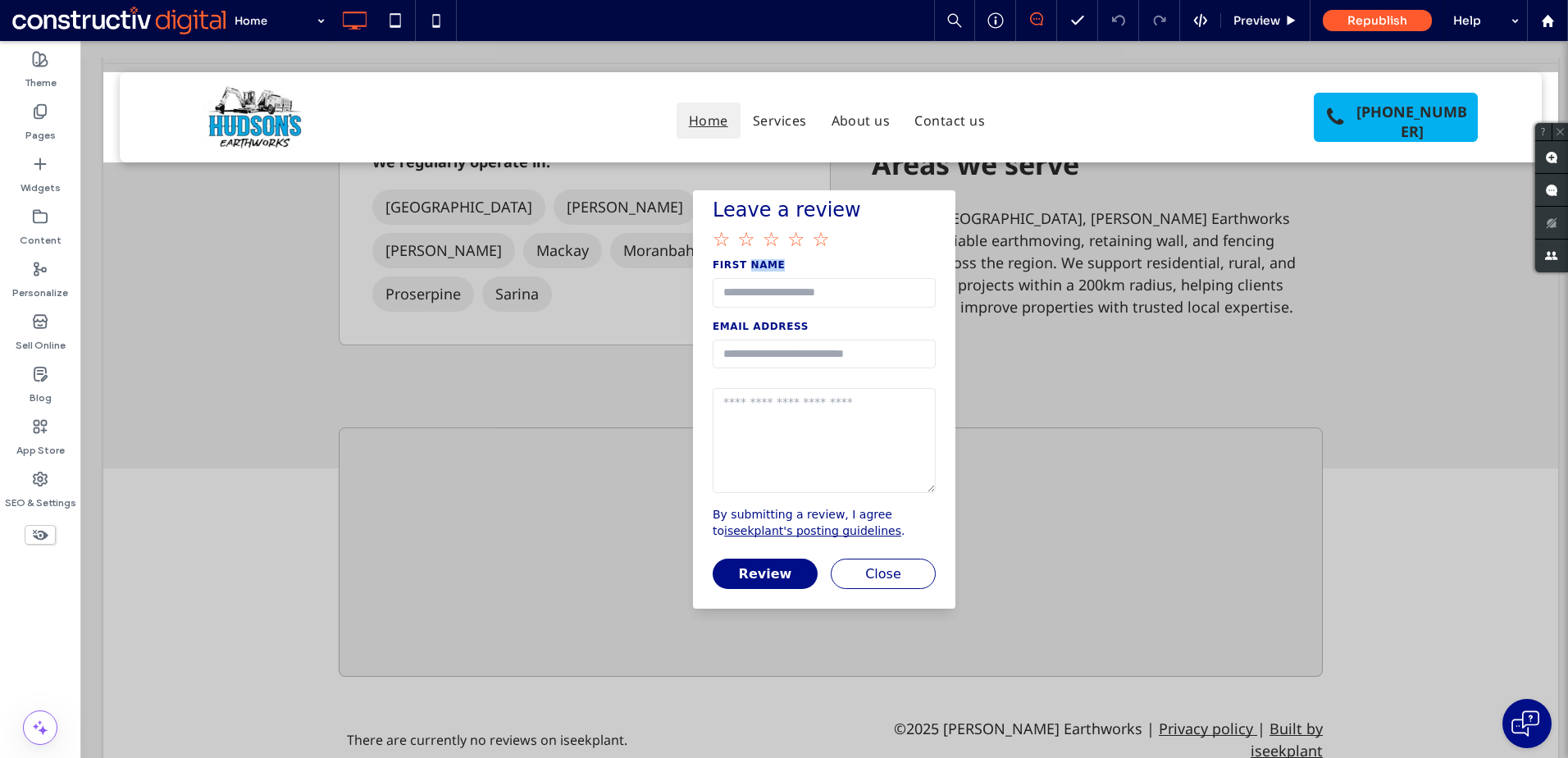
drag, startPoint x: 751, startPoint y: 260, endPoint x: 748, endPoint y: 208, distance: 52.1
click at [748, 208] on h2 "Leave a review" at bounding box center [824, 207] width 262 height 33
drag, startPoint x: 748, startPoint y: 208, endPoint x: 866, endPoint y: 210, distance: 118.0
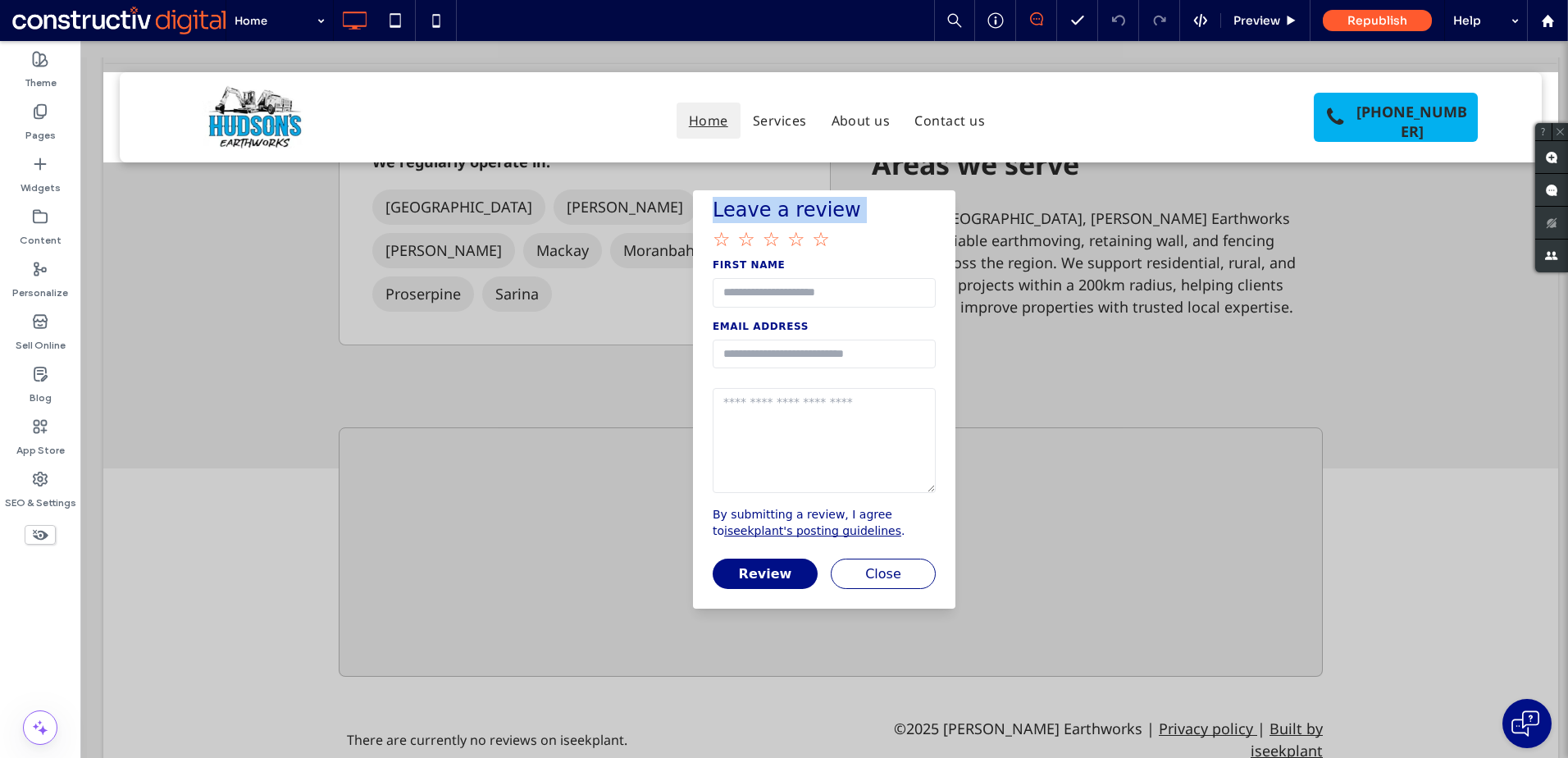
click at [854, 206] on h2 "Leave a review" at bounding box center [824, 207] width 262 height 33
click at [898, 576] on button "Close" at bounding box center [884, 573] width 105 height 31
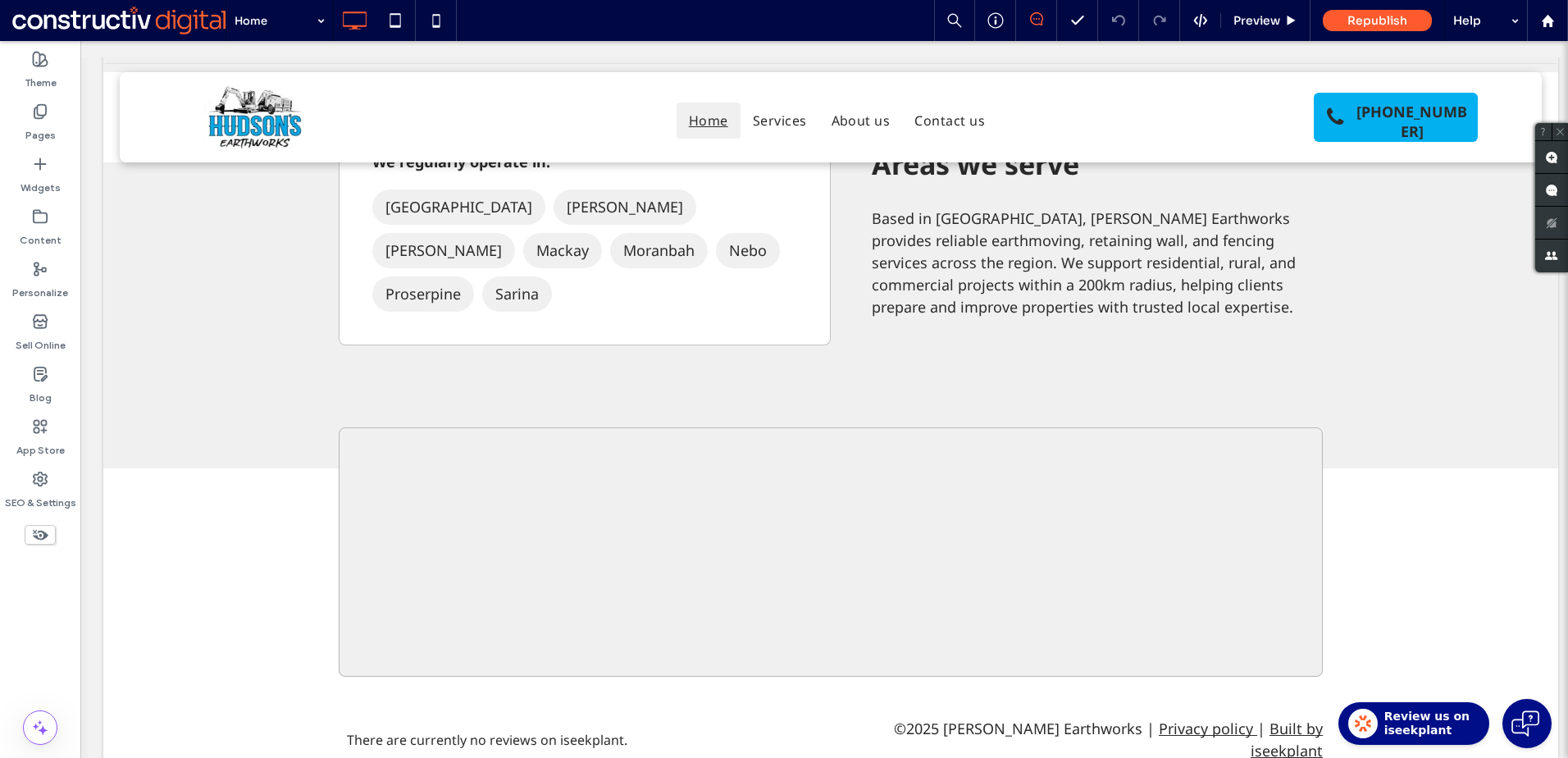
click at [1420, 709] on span "Review us on iseekplant" at bounding box center [1427, 723] width 85 height 29
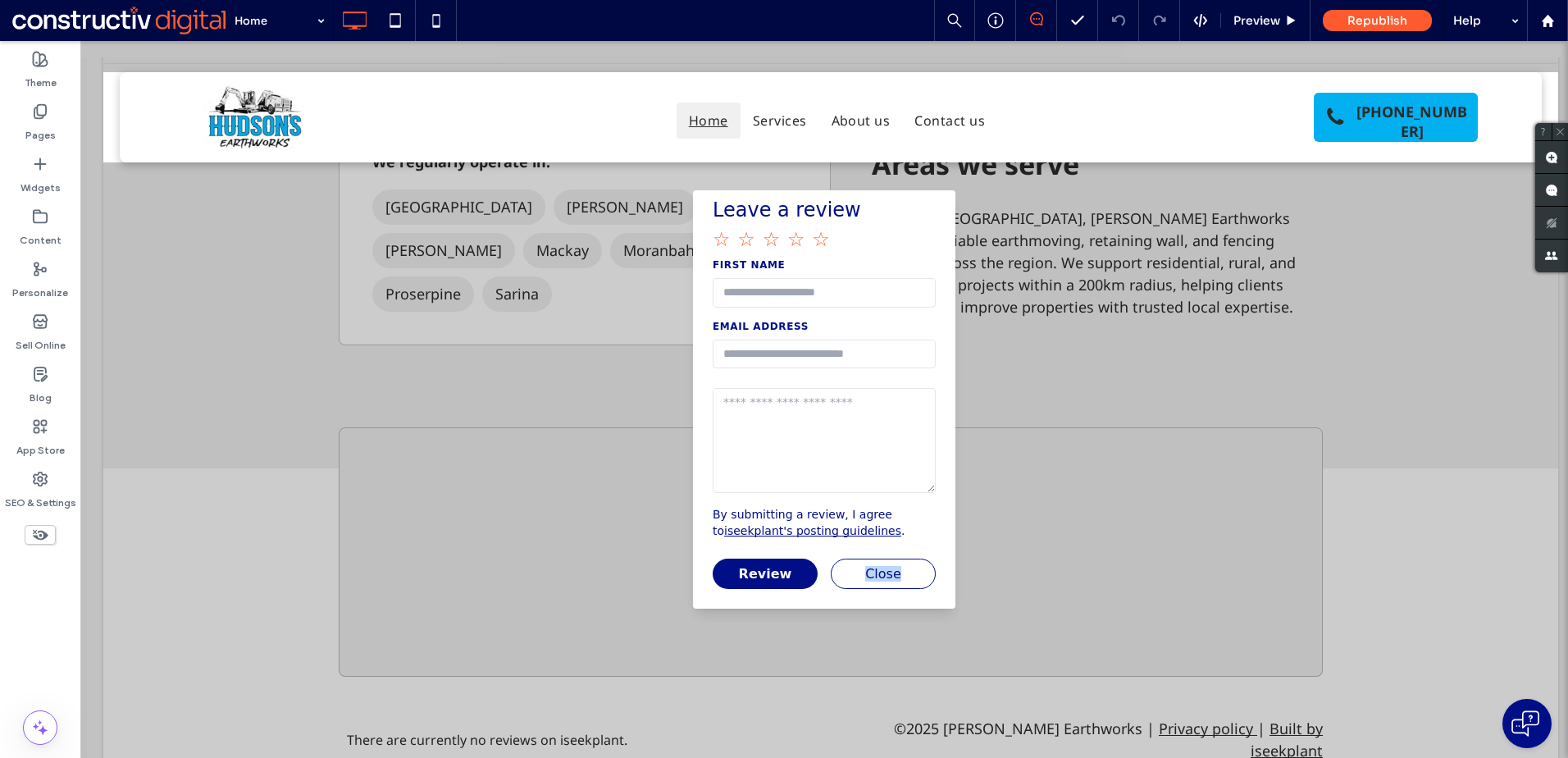
click at [1420, 709] on div "Leave a review First Name Email Address By submitting a review, I agree to isee…" at bounding box center [824, 399] width 1488 height 717
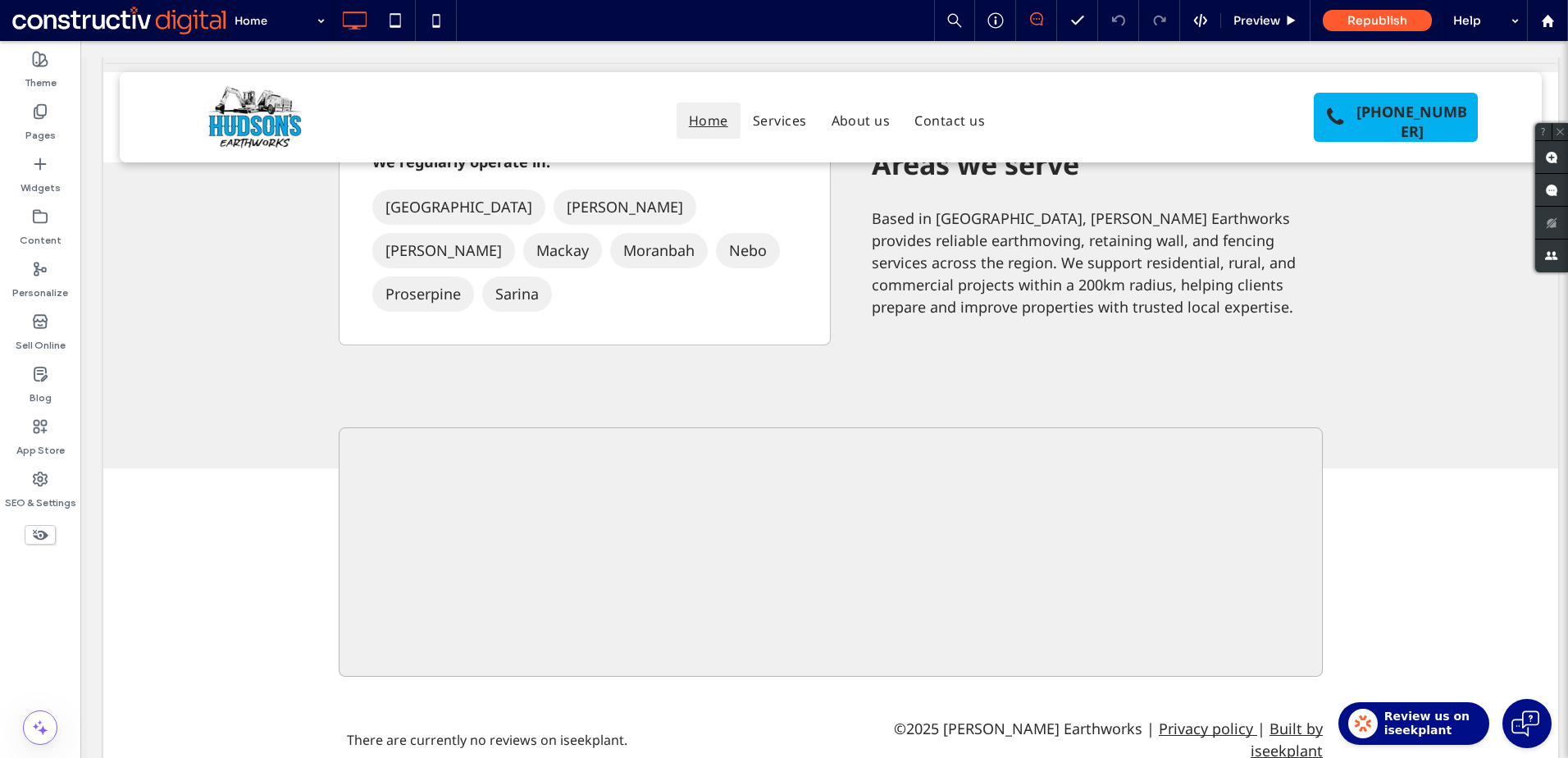
click at [1420, 709] on span "Review us on iseekplant" at bounding box center [1427, 723] width 85 height 29
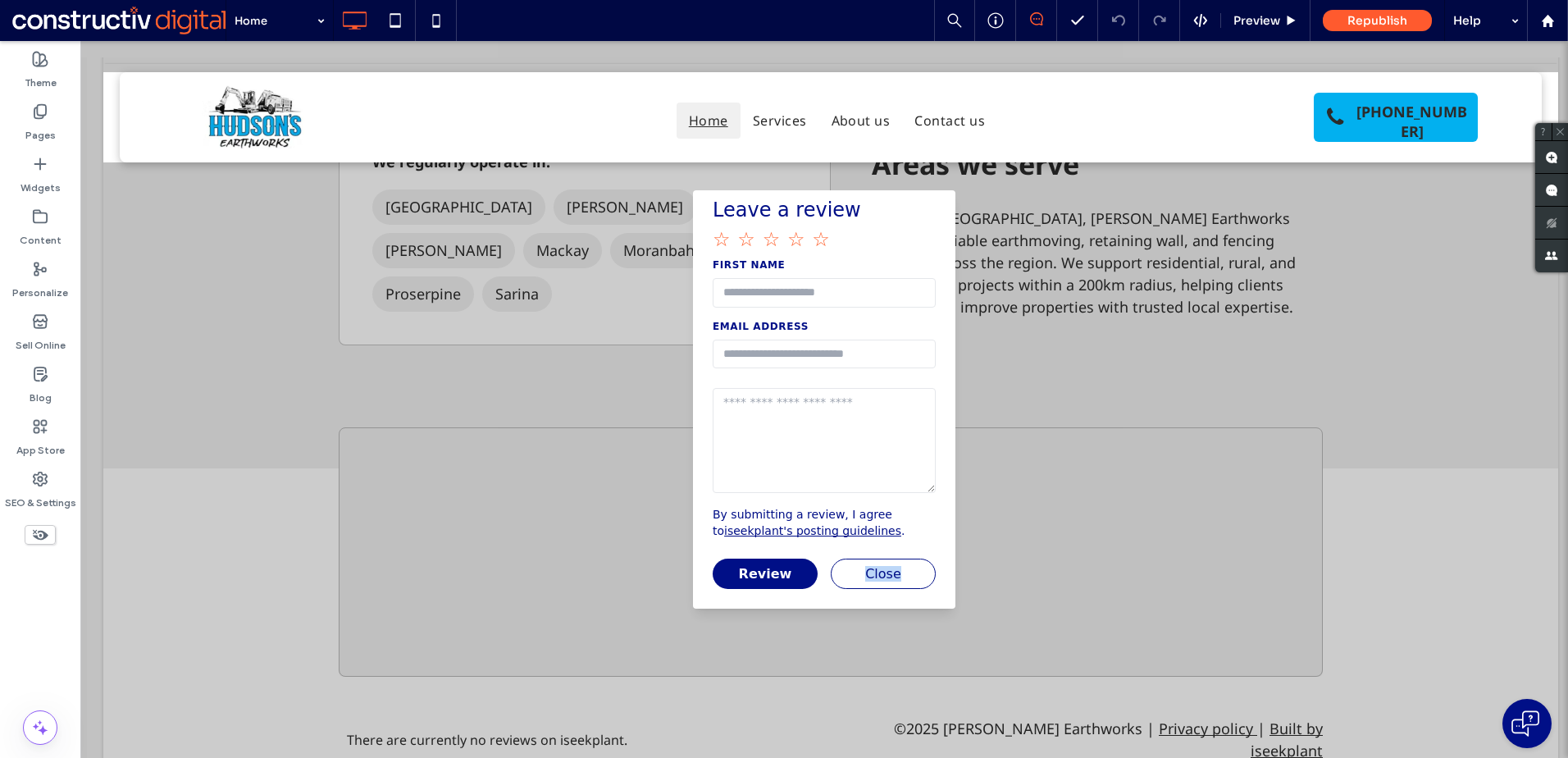
click at [1420, 709] on div "Leave a review First Name Email Address By submitting a review, I agree to isee…" at bounding box center [824, 399] width 1488 height 717
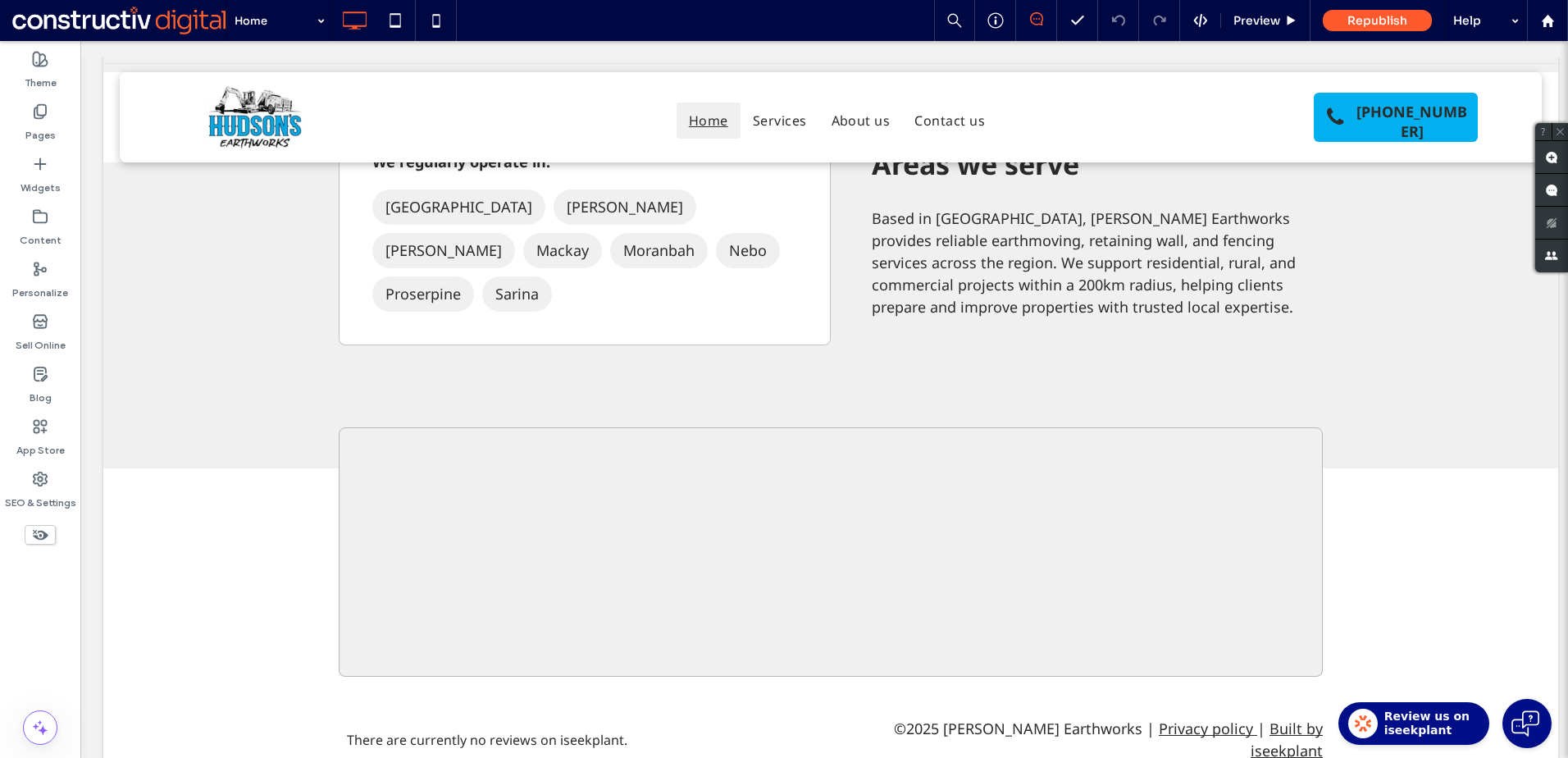
click at [1415, 713] on span "Review us on iseekplant" at bounding box center [1427, 723] width 85 height 29
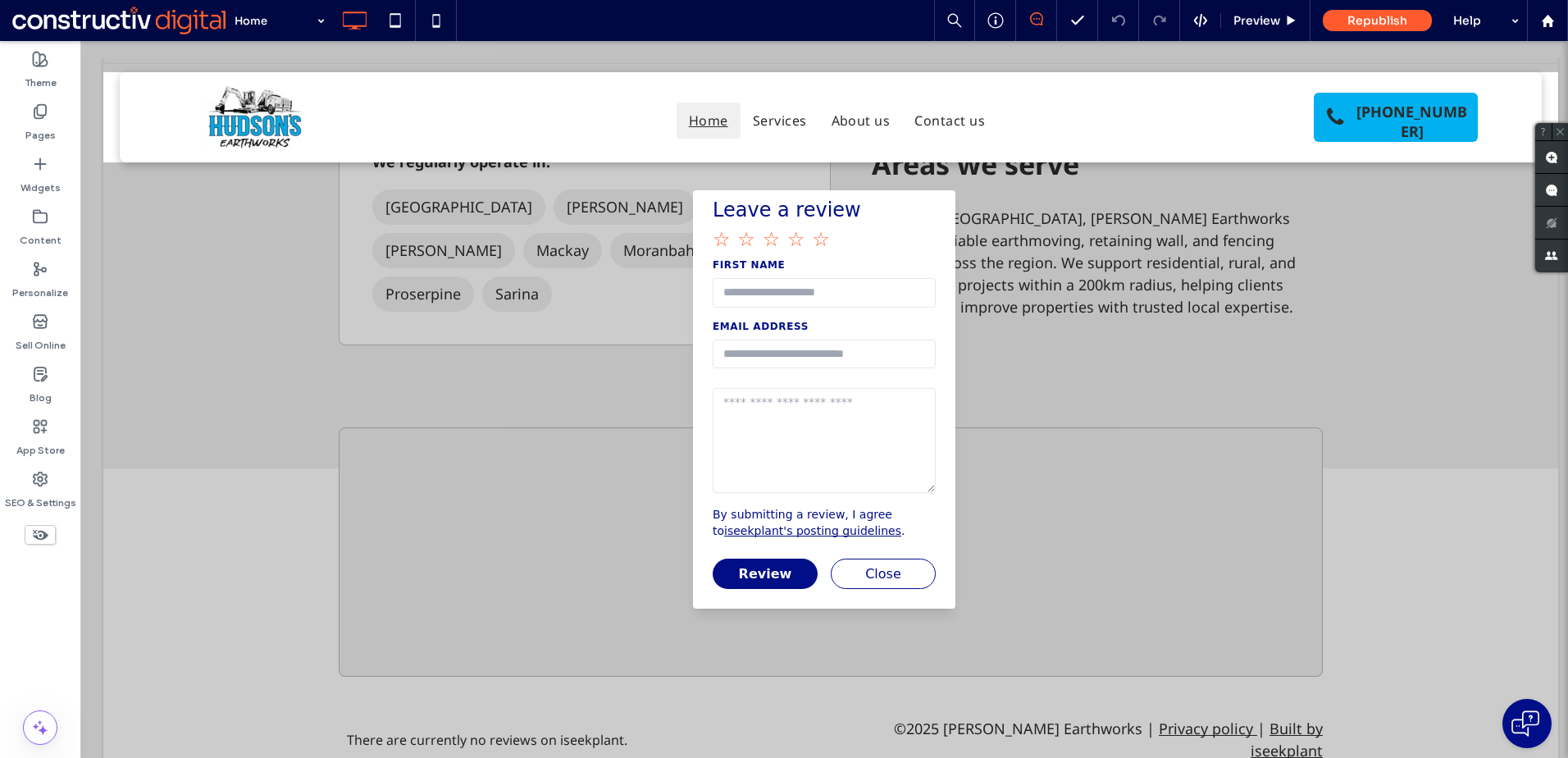
click at [1405, 713] on div "Leave a review First Name Email Address By submitting a review, I agree to isee…" at bounding box center [824, 399] width 1488 height 717
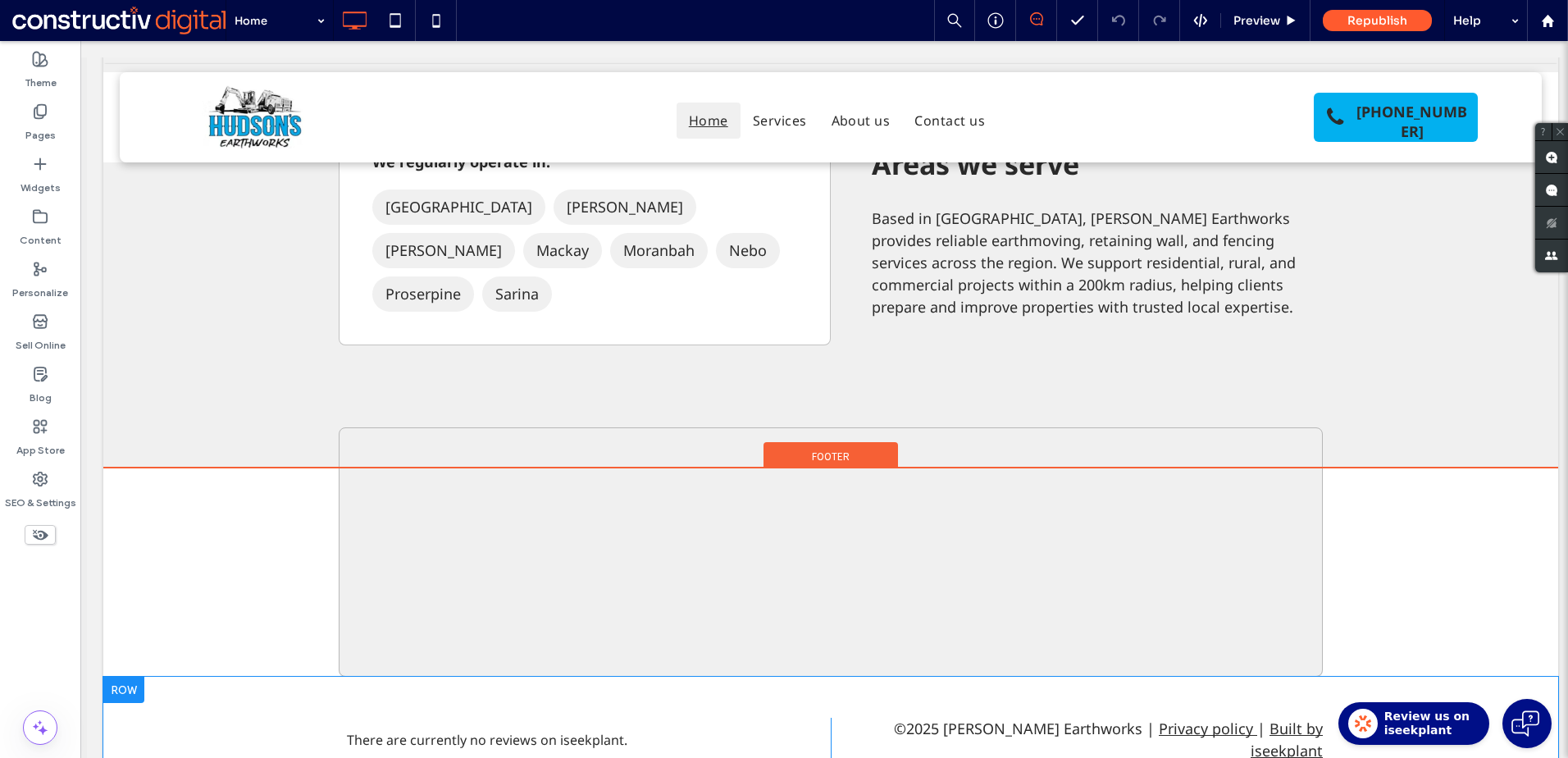
drag, startPoint x: 1354, startPoint y: 711, endPoint x: 1354, endPoint y: 723, distance: 12.0
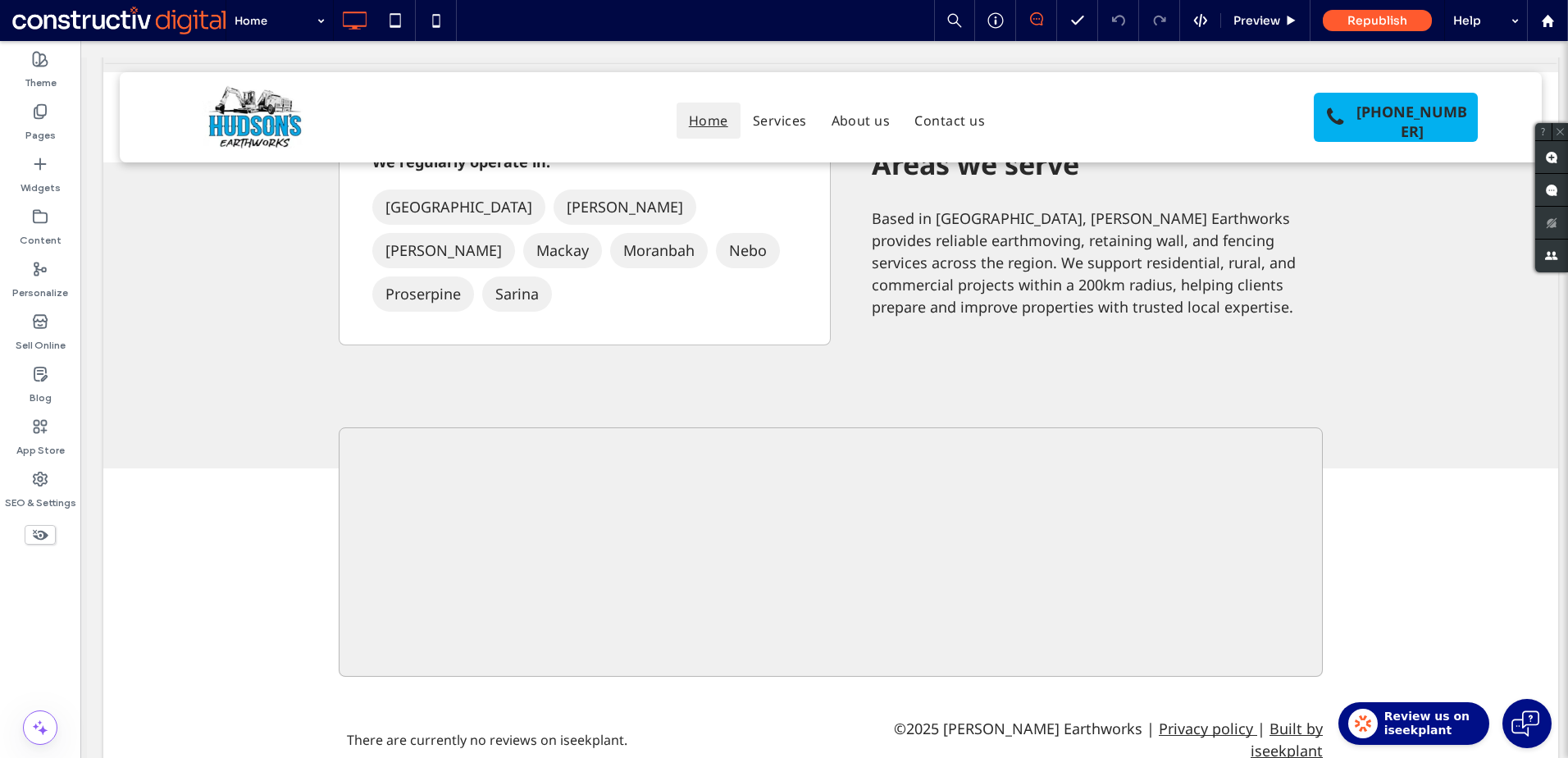
click at [1406, 723] on span "Review us on iseekplant" at bounding box center [1427, 723] width 85 height 29
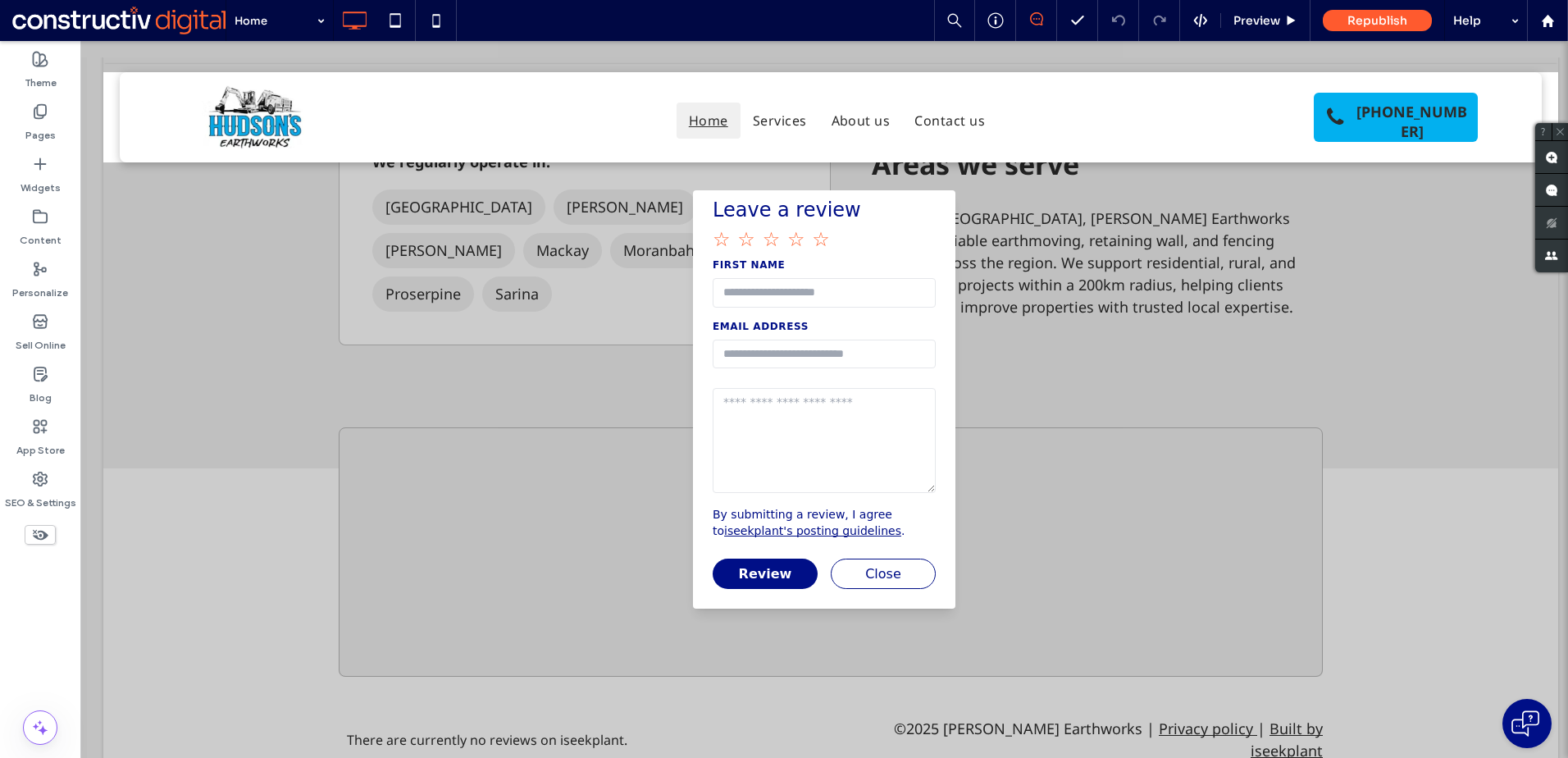
click at [1400, 720] on div "Leave a review First Name Email Address By submitting a review, I agree to isee…" at bounding box center [824, 399] width 1488 height 717
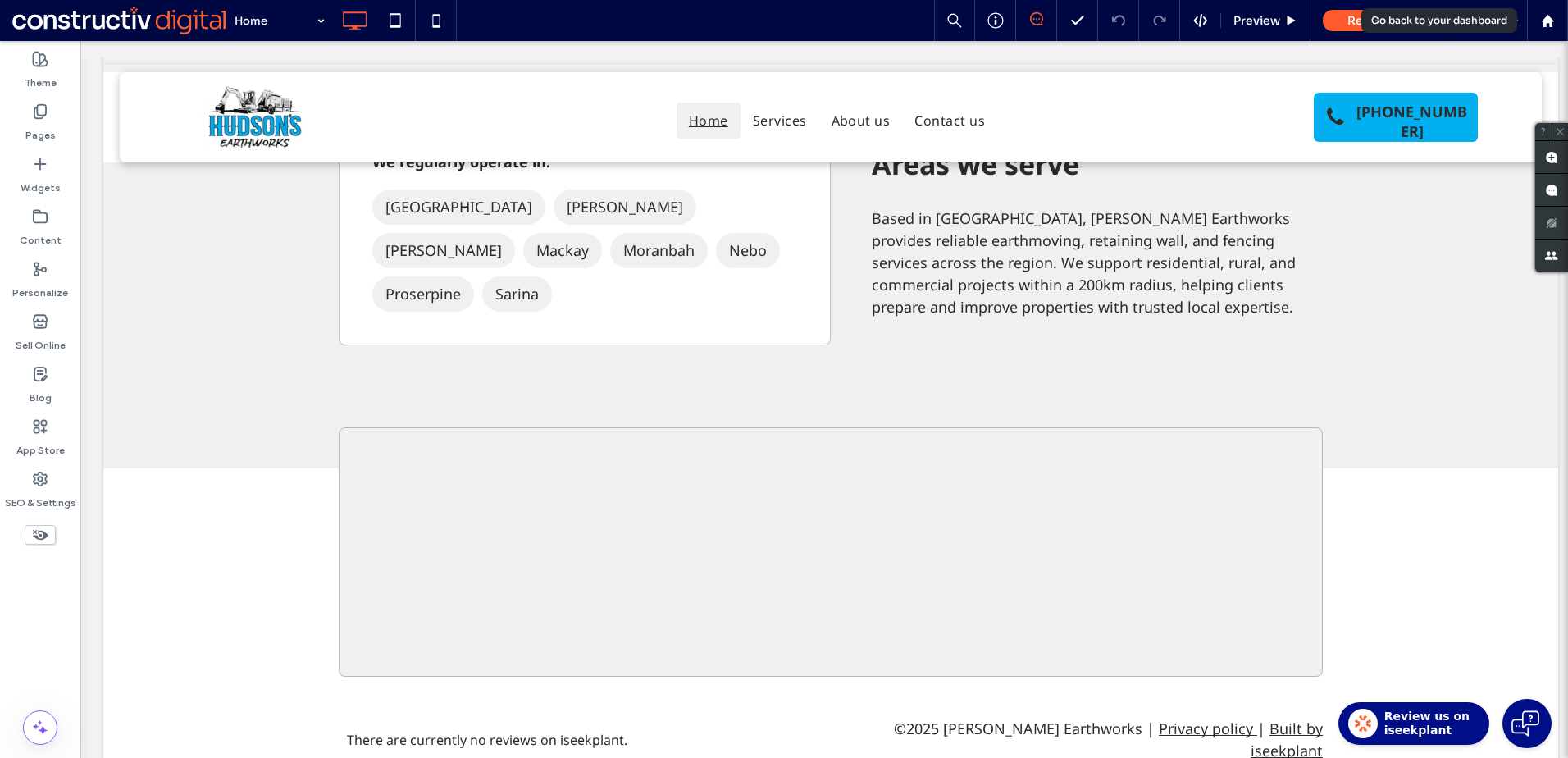
drag, startPoint x: 1546, startPoint y: 21, endPoint x: 1498, endPoint y: 23, distance: 48.0
click at [1546, 21] on use at bounding box center [1547, 20] width 12 height 12
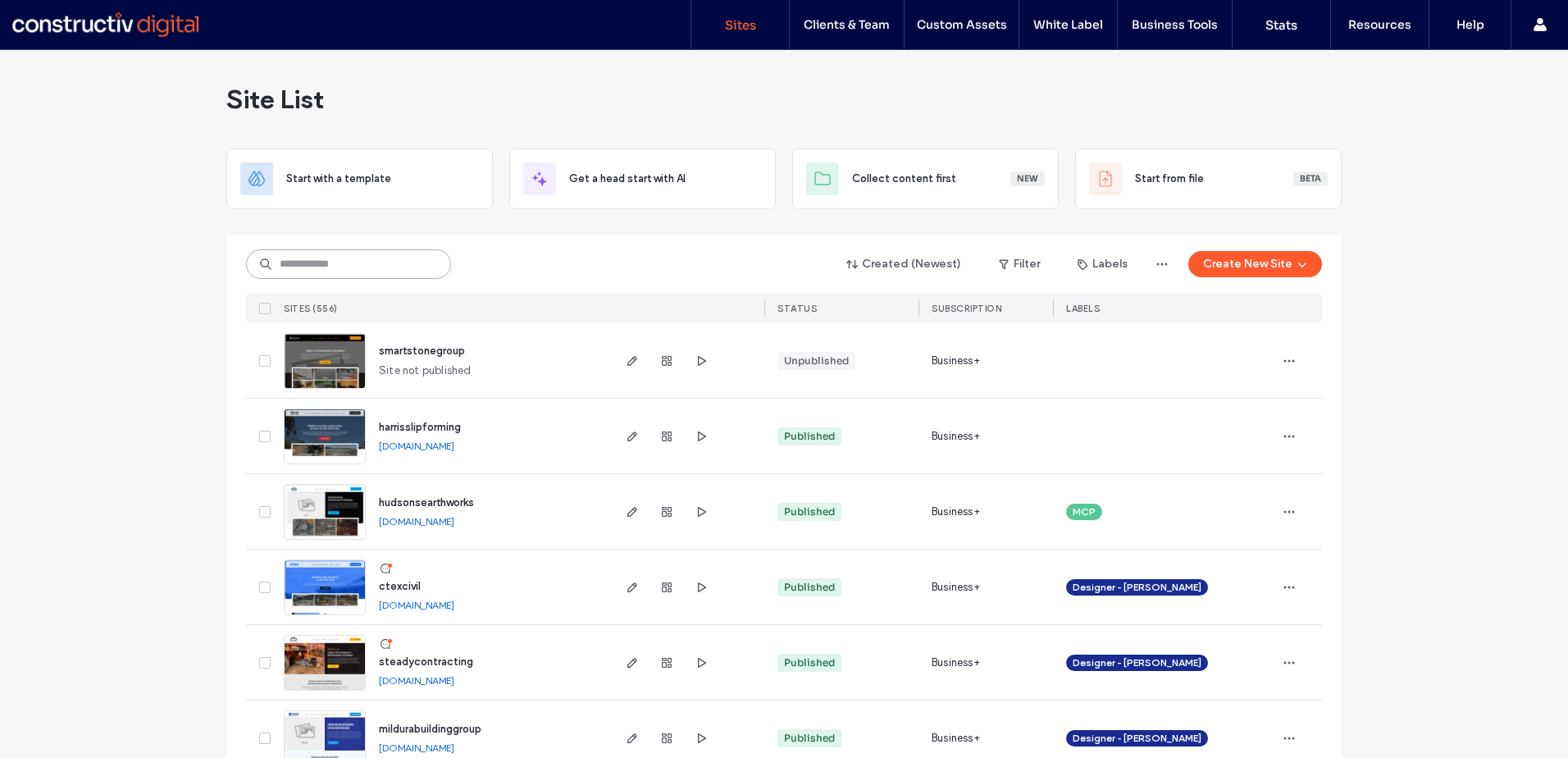
click at [354, 269] on input at bounding box center [349, 264] width 205 height 30
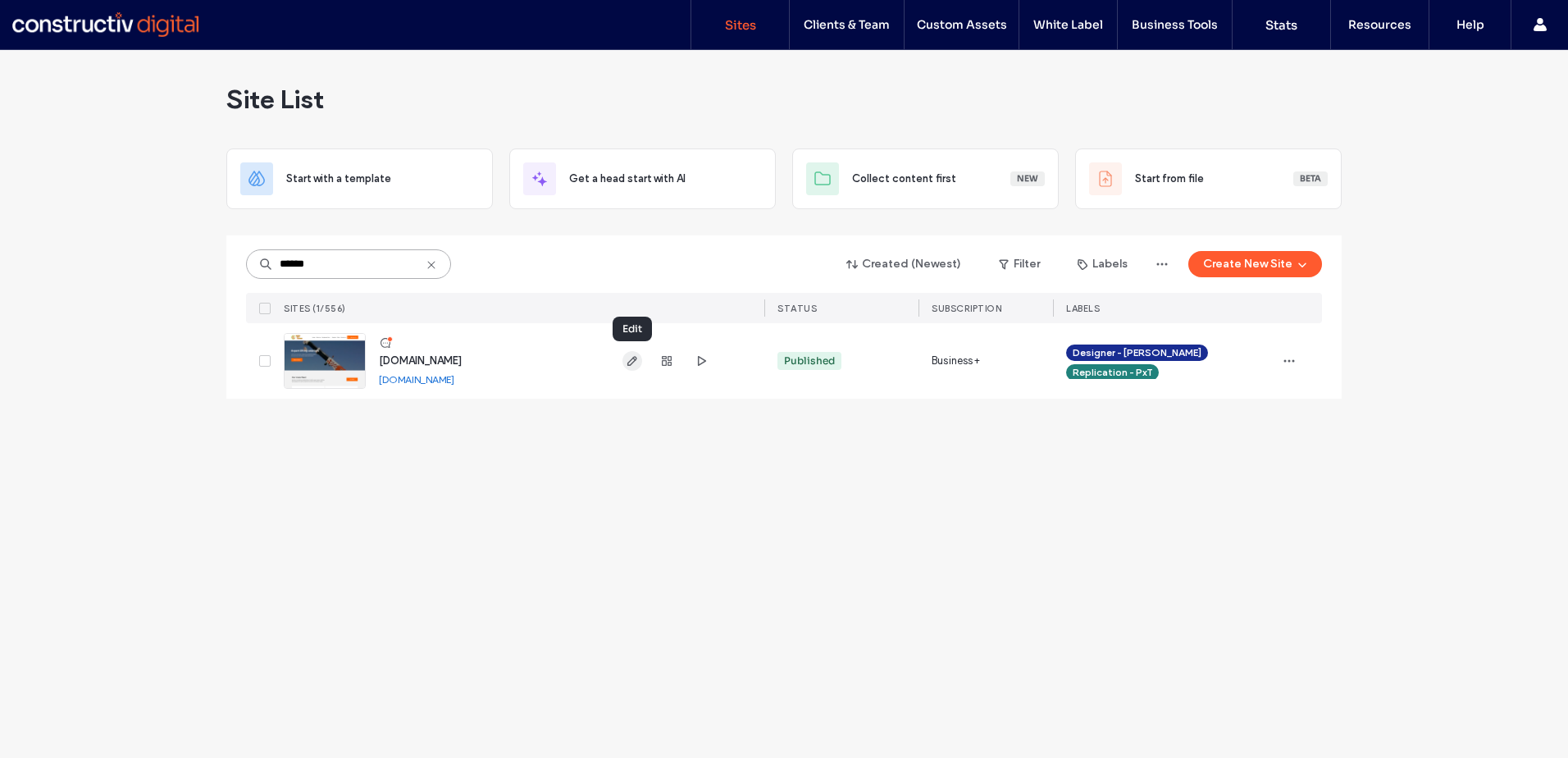
type input "******"
click at [630, 361] on use "button" at bounding box center [633, 361] width 10 height 10
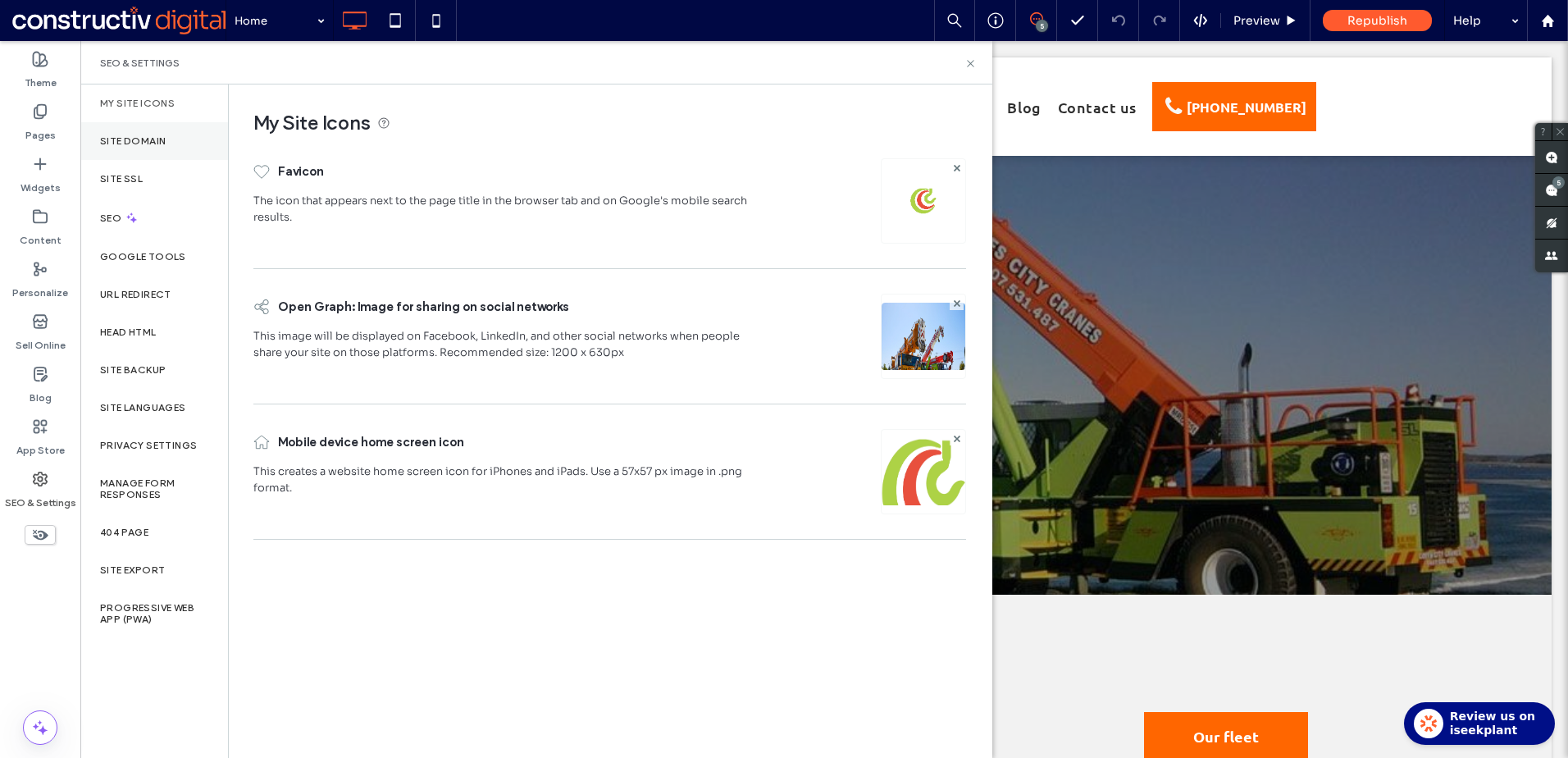
click at [143, 140] on label "Site Domain" at bounding box center [133, 141] width 66 height 12
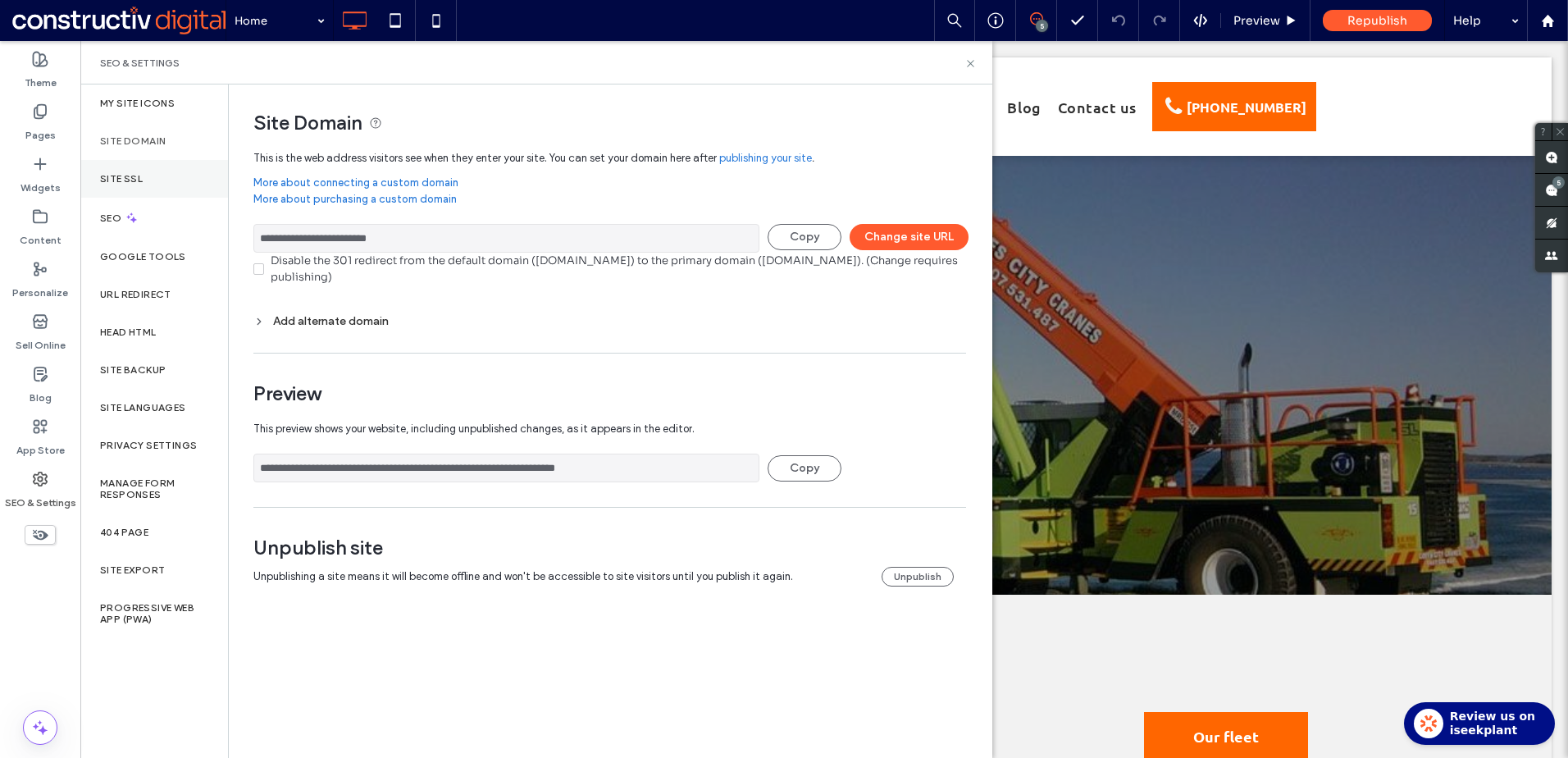
click at [114, 184] on label "Site SSL" at bounding box center [121, 179] width 43 height 12
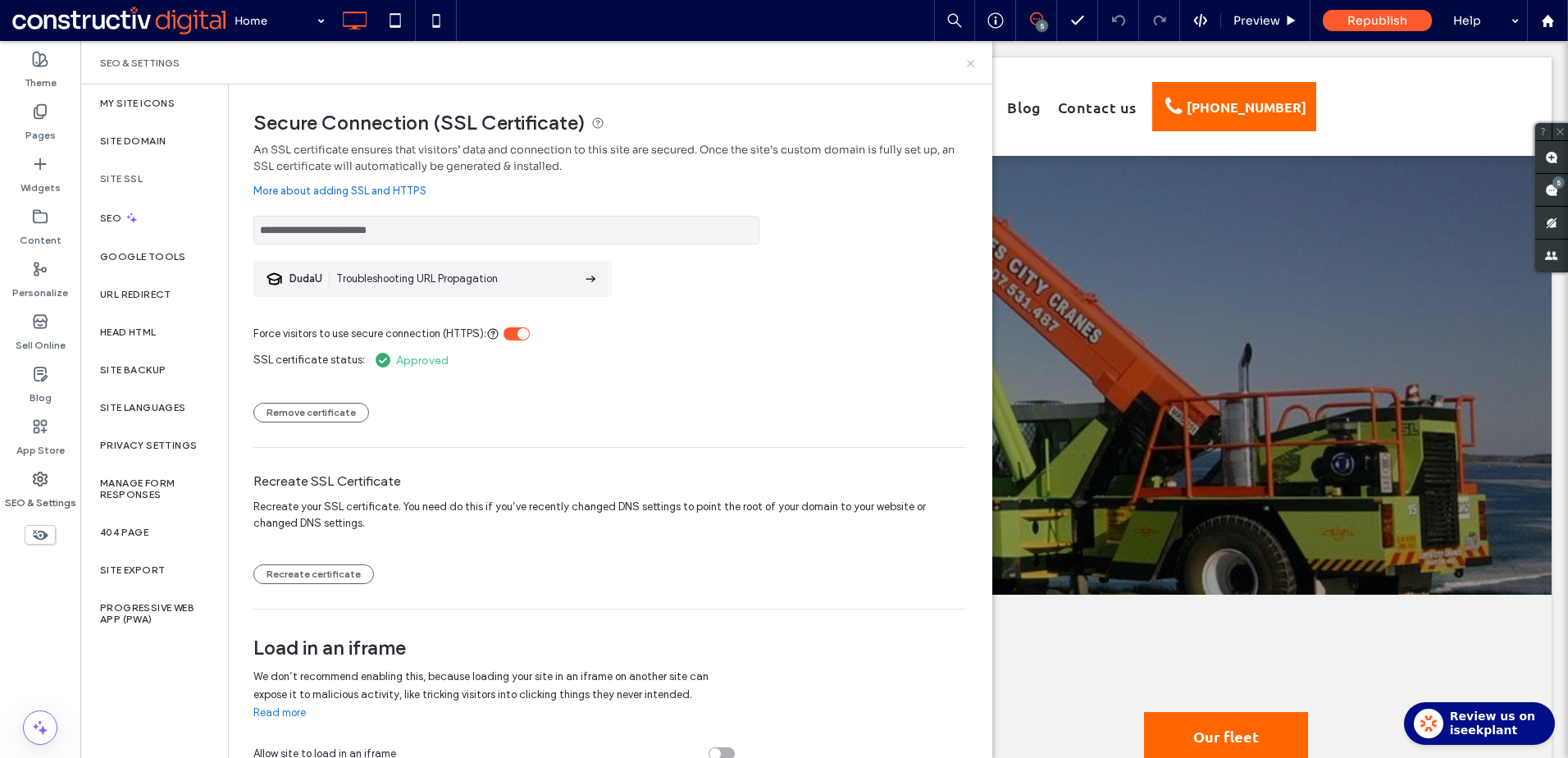
click at [973, 64] on icon at bounding box center [970, 64] width 12 height 12
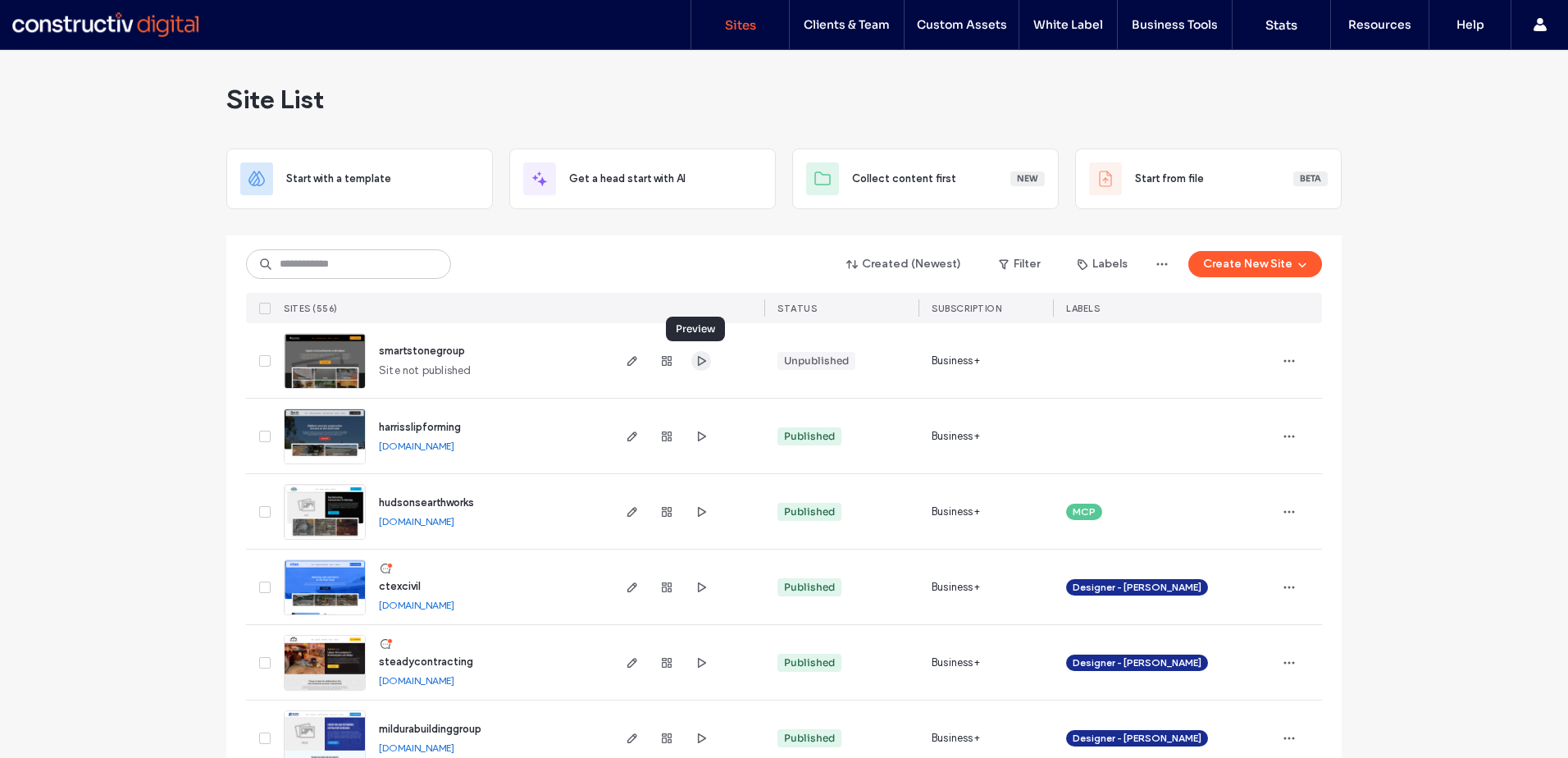
click at [695, 361] on icon "button" at bounding box center [701, 361] width 13 height 13
click at [698, 360] on use "button" at bounding box center [702, 361] width 8 height 10
